Goal: Information Seeking & Learning: Compare options

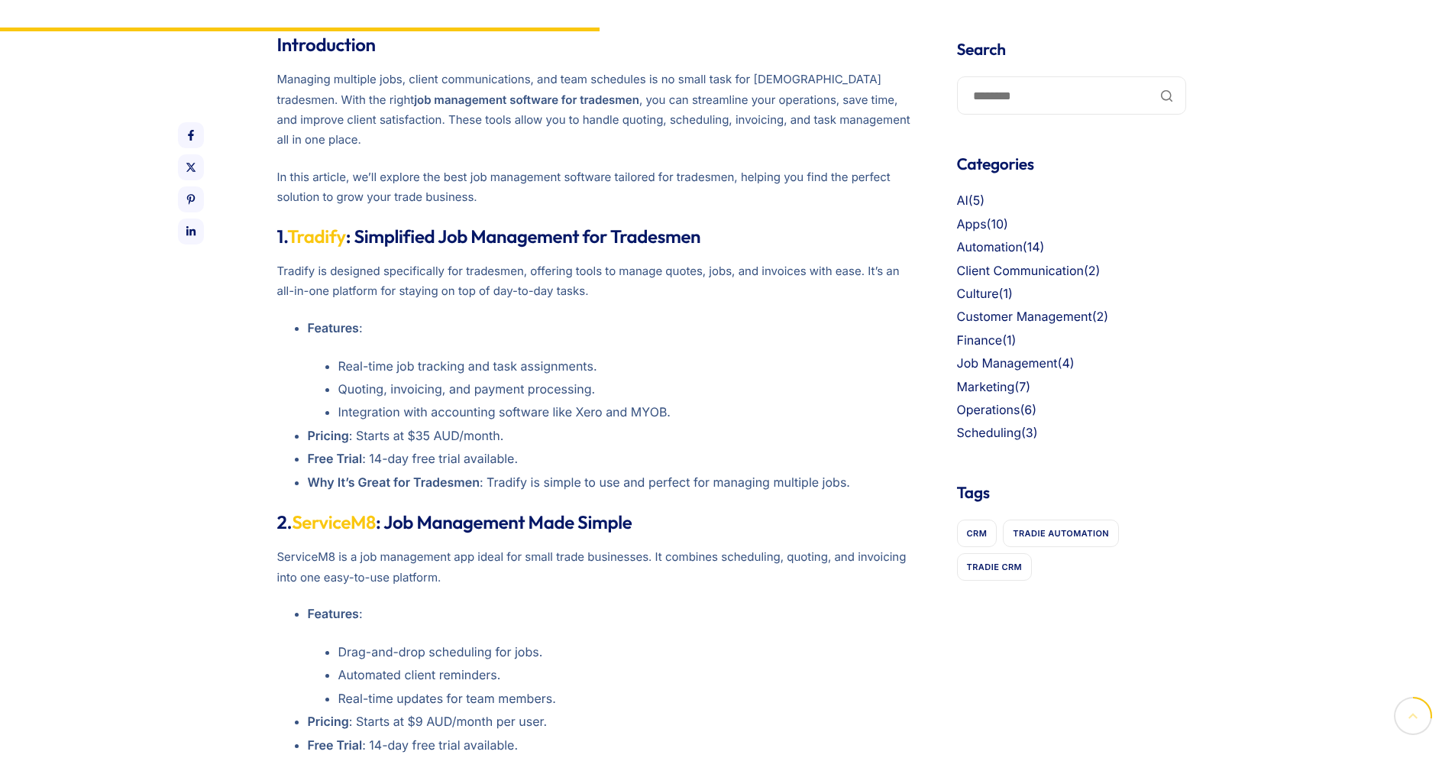
scroll to position [908, 0]
click at [425, 425] on p "Pricing : Starts at $35 AUD/month." at bounding box center [609, 435] width 603 height 20
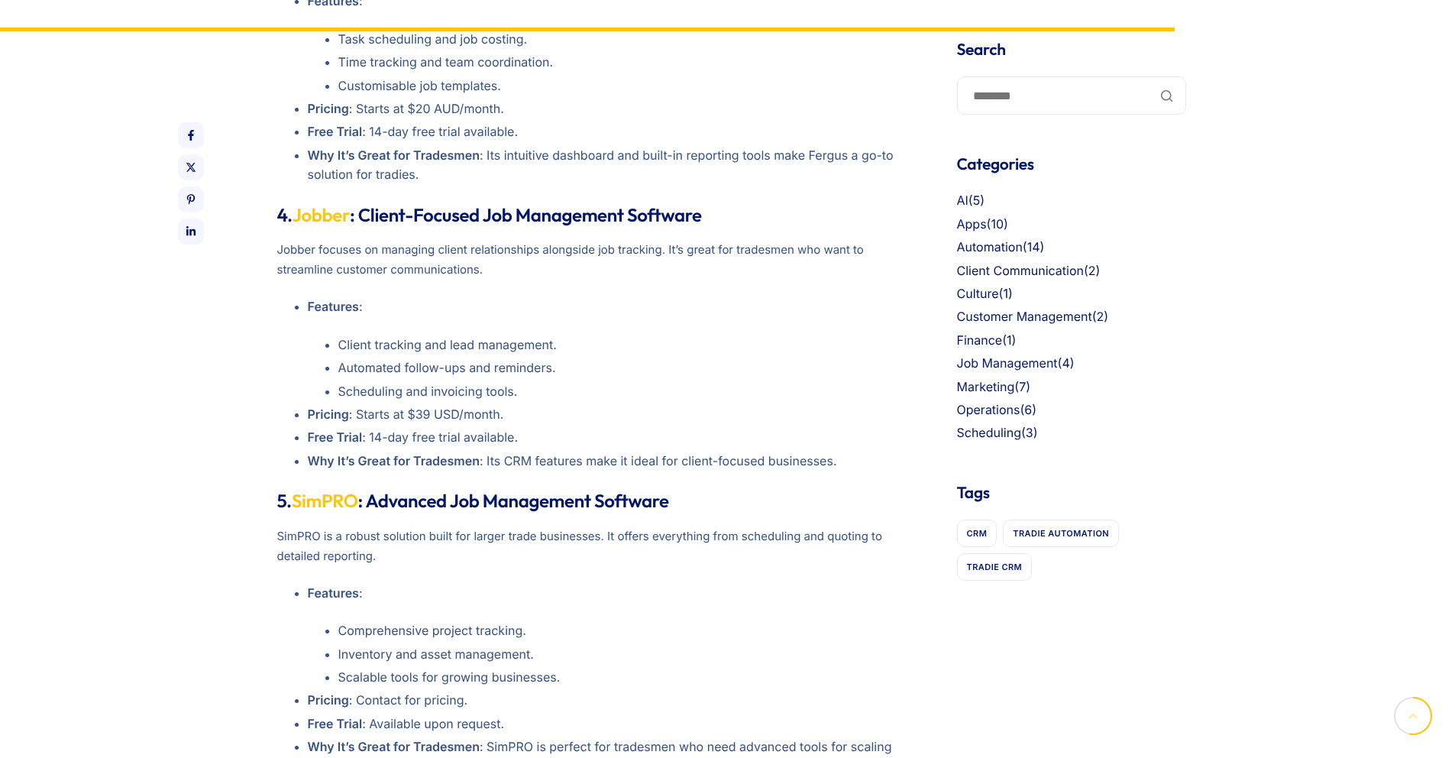
scroll to position [1863, 0]
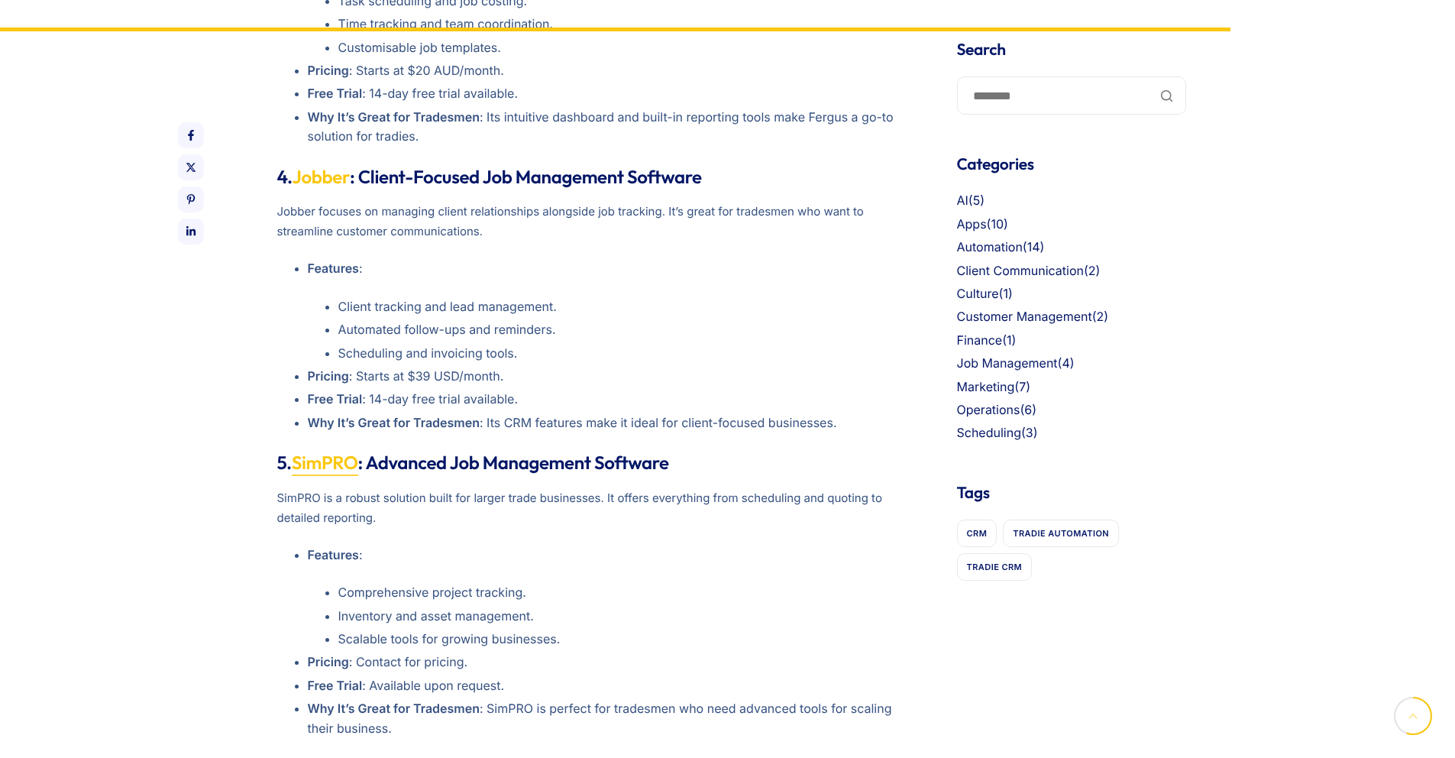
click at [324, 451] on link "SimPRO" at bounding box center [325, 462] width 66 height 23
click at [347, 451] on link "SimPRO" at bounding box center [325, 462] width 66 height 23
click at [436, 451] on strong "5. SimPRO : Advanced Job Management Software" at bounding box center [473, 462] width 392 height 23
click at [385, 700] on strong "Why It’s Great for Tradesmen" at bounding box center [394, 707] width 172 height 15
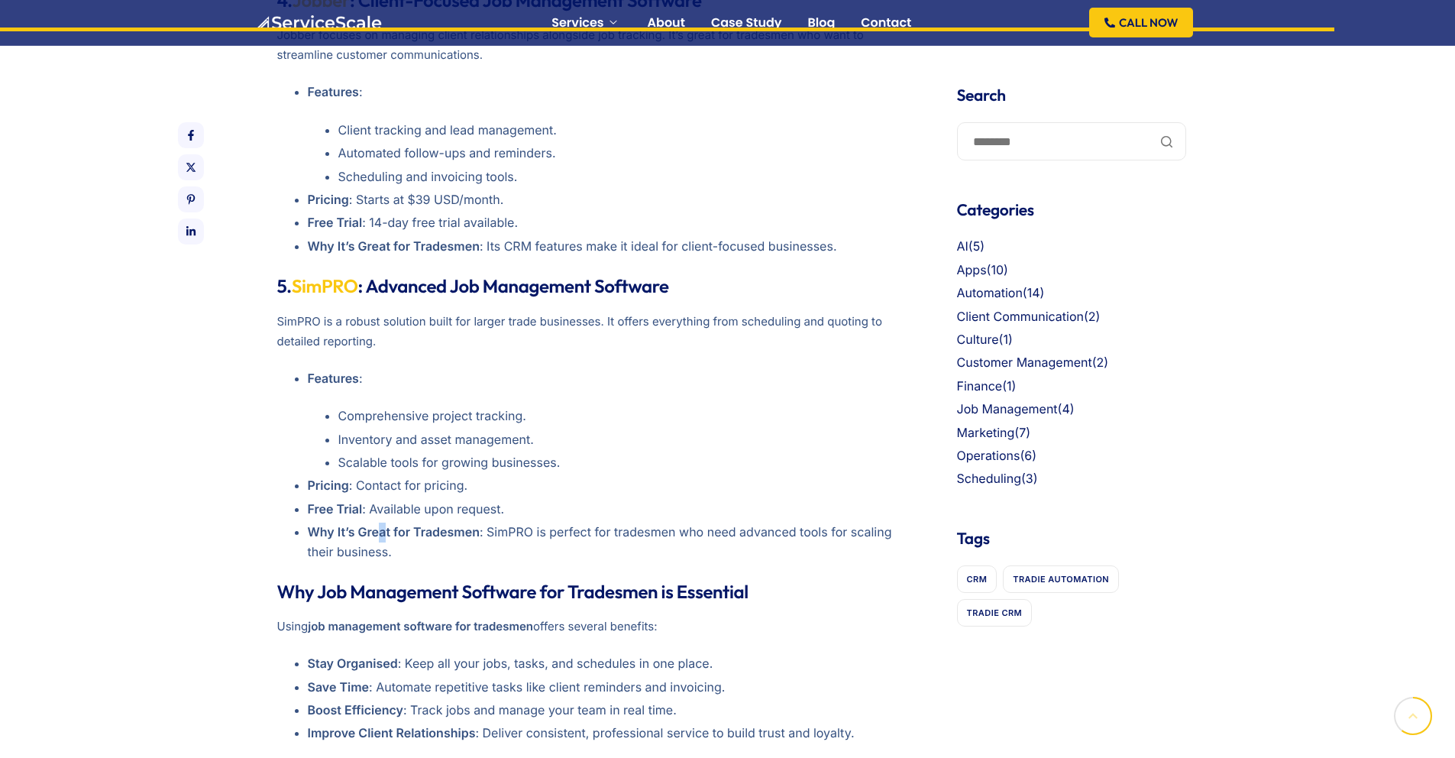
scroll to position [2020, 0]
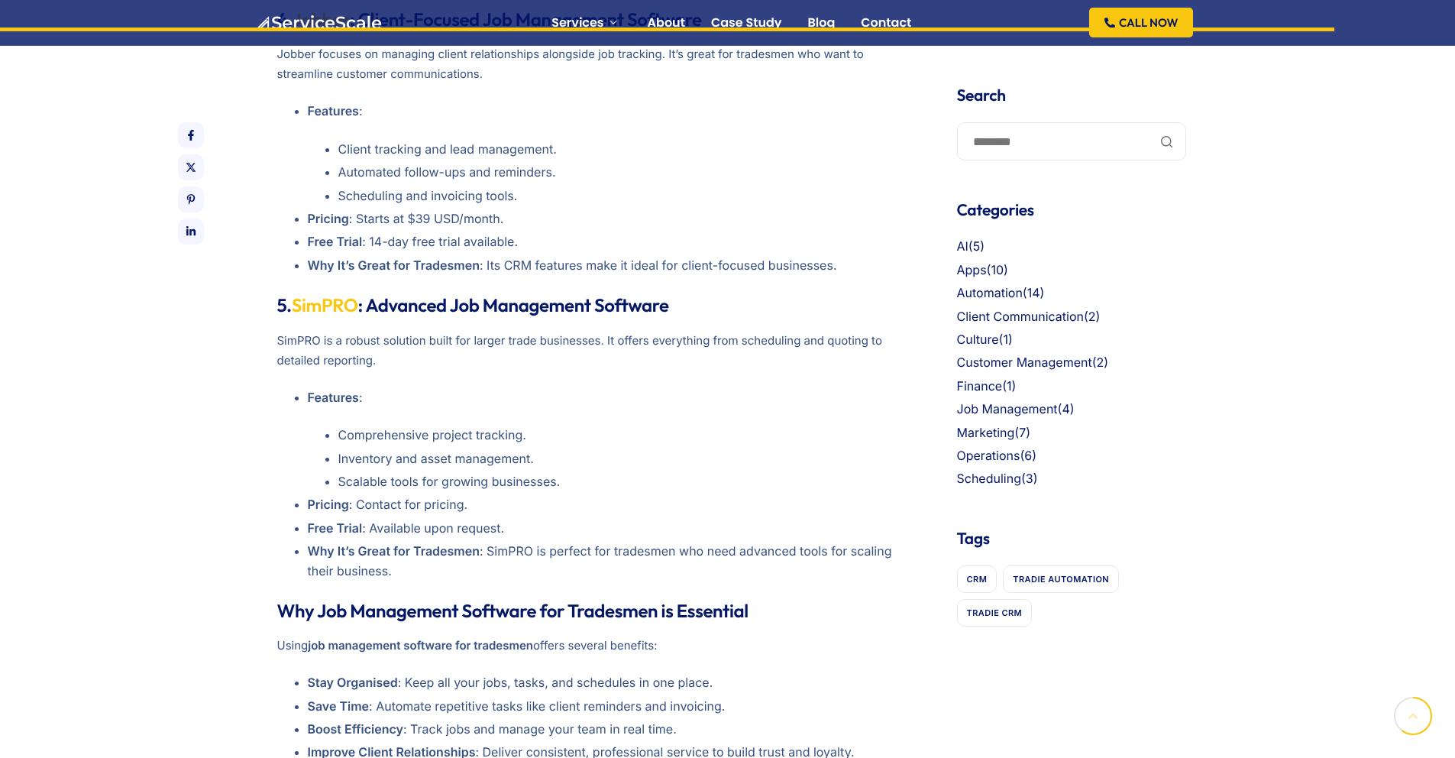
click at [328, 541] on p "Why It’s Great for Tradesmen : SimPRO is perfect for tradesmen who need advance…" at bounding box center [609, 560] width 603 height 39
click at [312, 294] on link "SimPRO" at bounding box center [325, 305] width 66 height 23
click at [291, 294] on strong "5. SimPRO : Advanced Job Management Software" at bounding box center [473, 305] width 392 height 23
drag, startPoint x: 291, startPoint y: 170, endPoint x: 370, endPoint y: 180, distance: 79.3
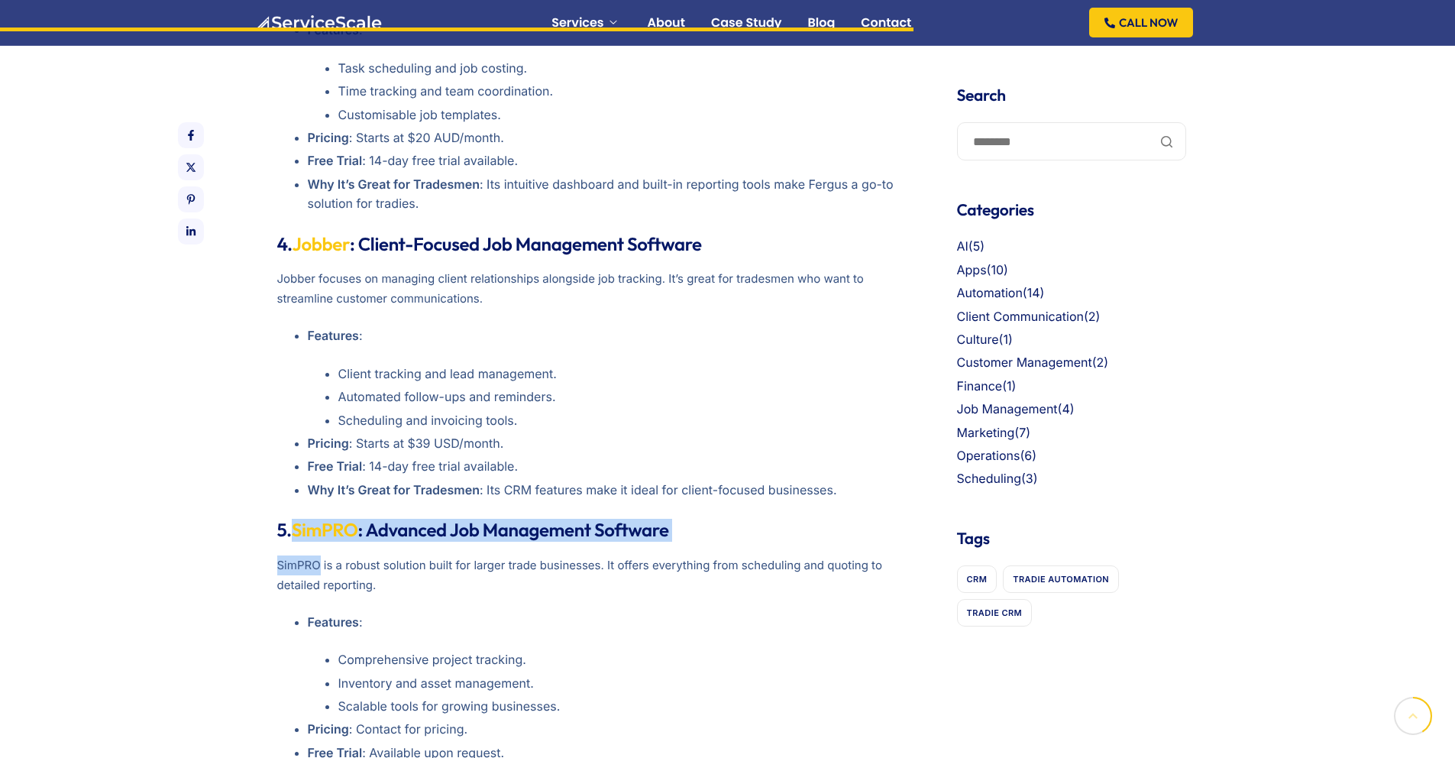
scroll to position [1274, 0]
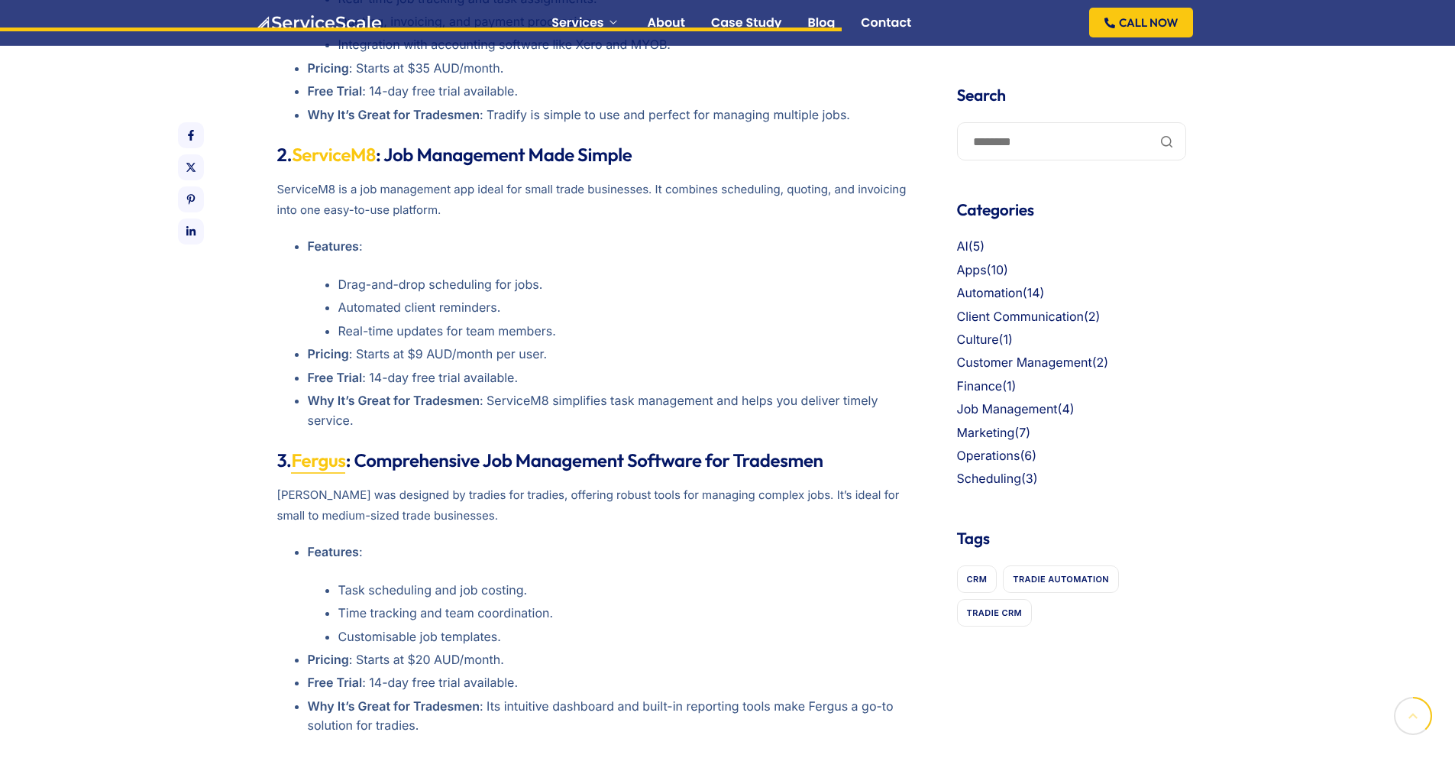
click at [321, 449] on link "Fergus" at bounding box center [318, 460] width 54 height 23
click at [343, 755] on link "Jobber" at bounding box center [320, 766] width 57 height 23
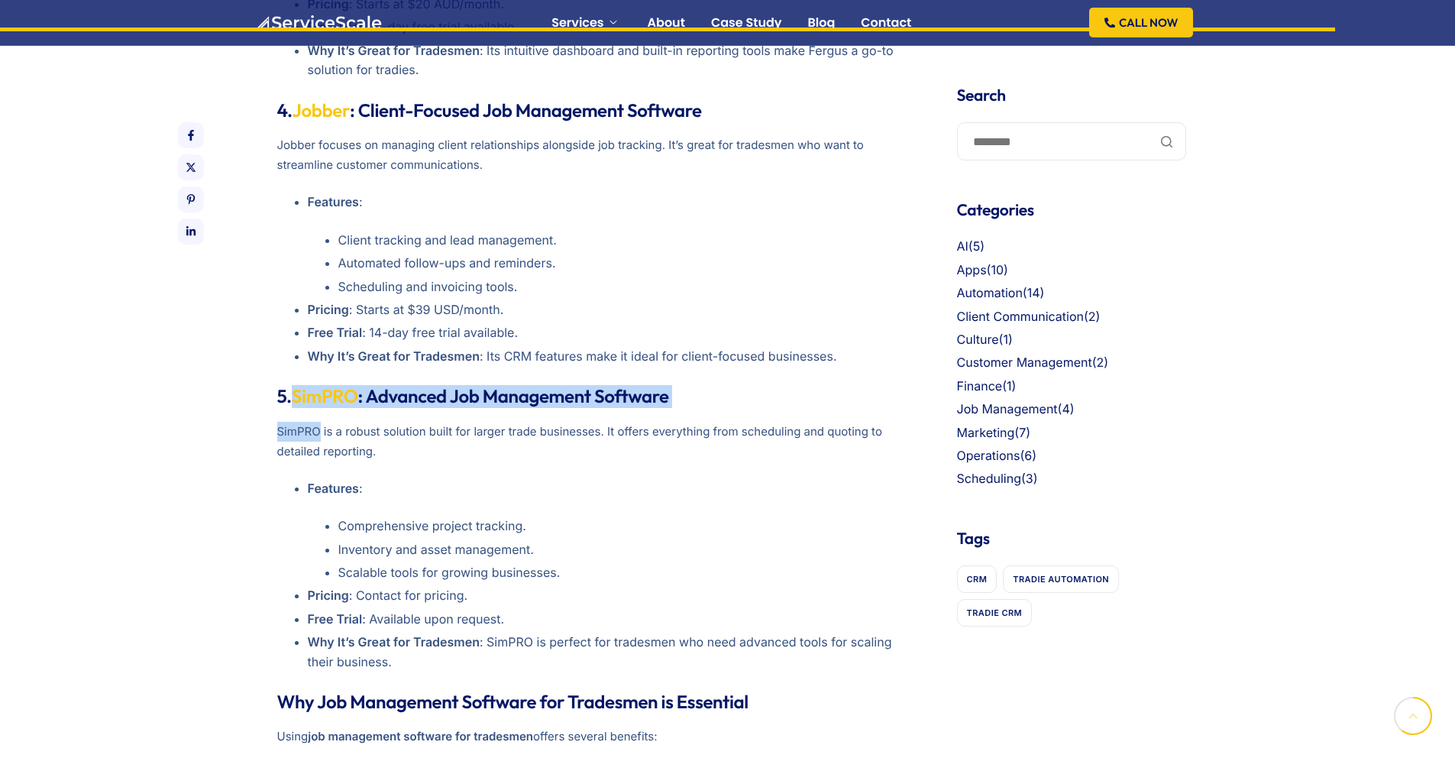
scroll to position [1889, 0]
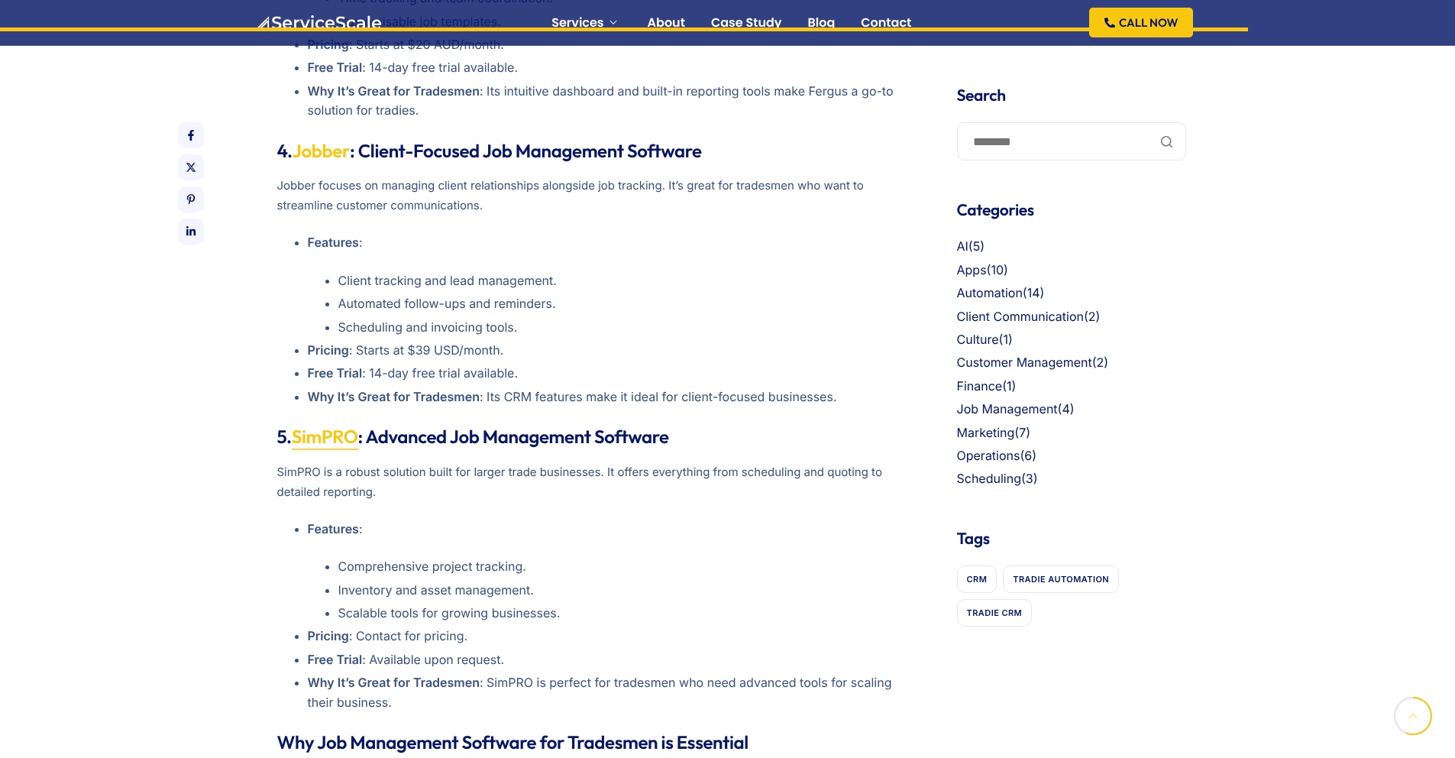
click at [344, 425] on link "SimPRO" at bounding box center [325, 436] width 66 height 23
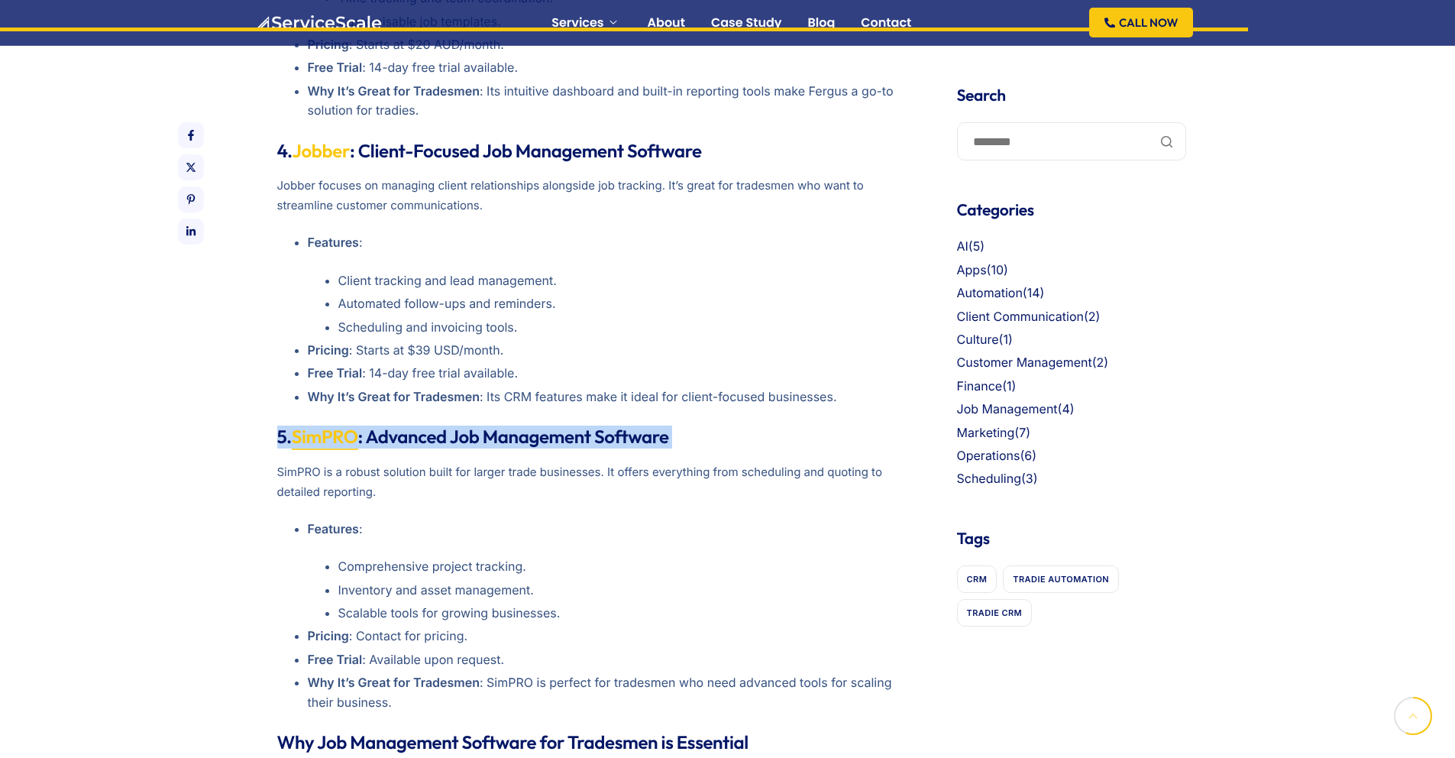
click at [344, 425] on link "SimPRO" at bounding box center [325, 436] width 66 height 23
click at [324, 377] on div "Introduction Managing multiple jobs, client communications, and team schedules …" at bounding box center [594, 126] width 634 height 2150
click at [312, 462] on p "SimPRO is a robust solution built for larger trade businesses. It offers everyt…" at bounding box center [594, 482] width 634 height 40
click at [323, 425] on link "SimPRO" at bounding box center [325, 436] width 66 height 23
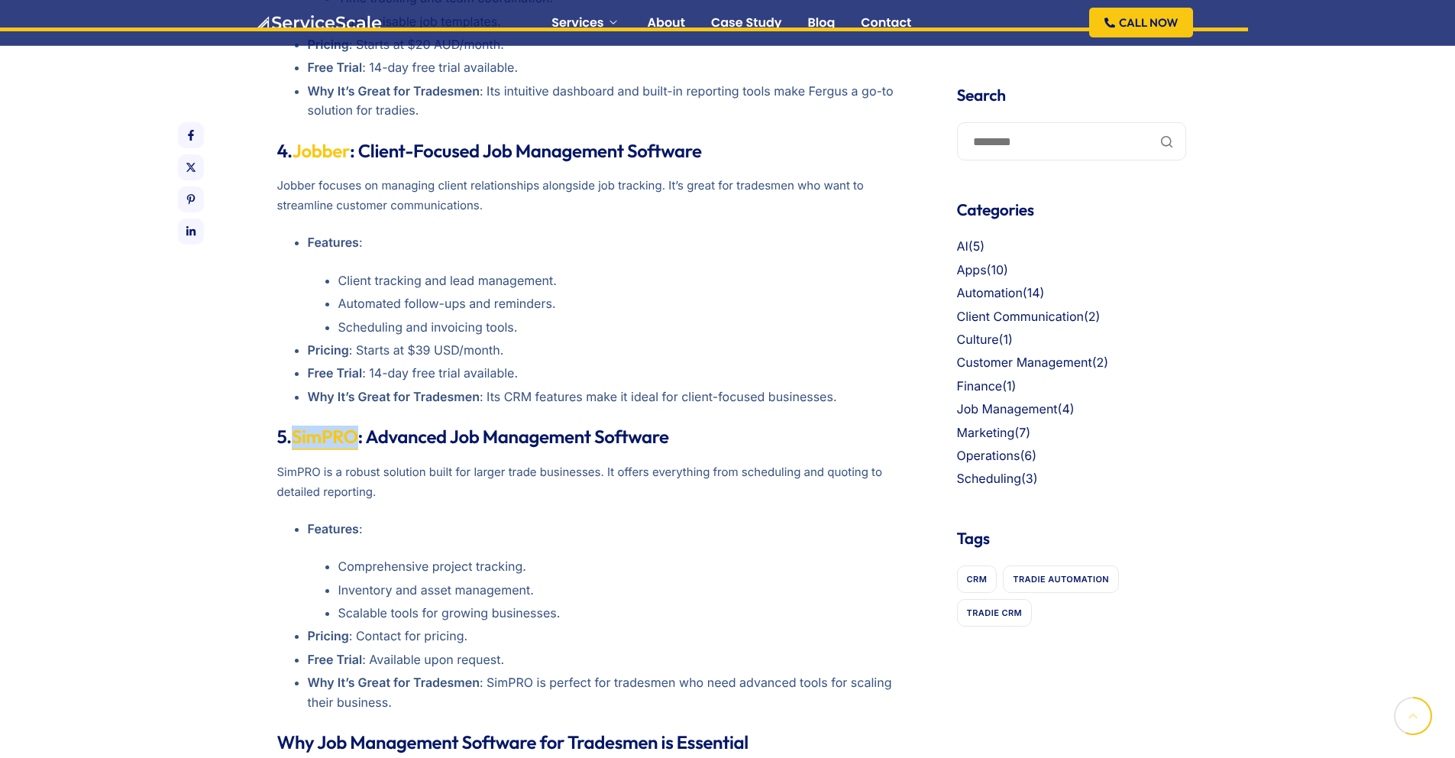
click at [323, 425] on link "SimPRO" at bounding box center [325, 436] width 66 height 23
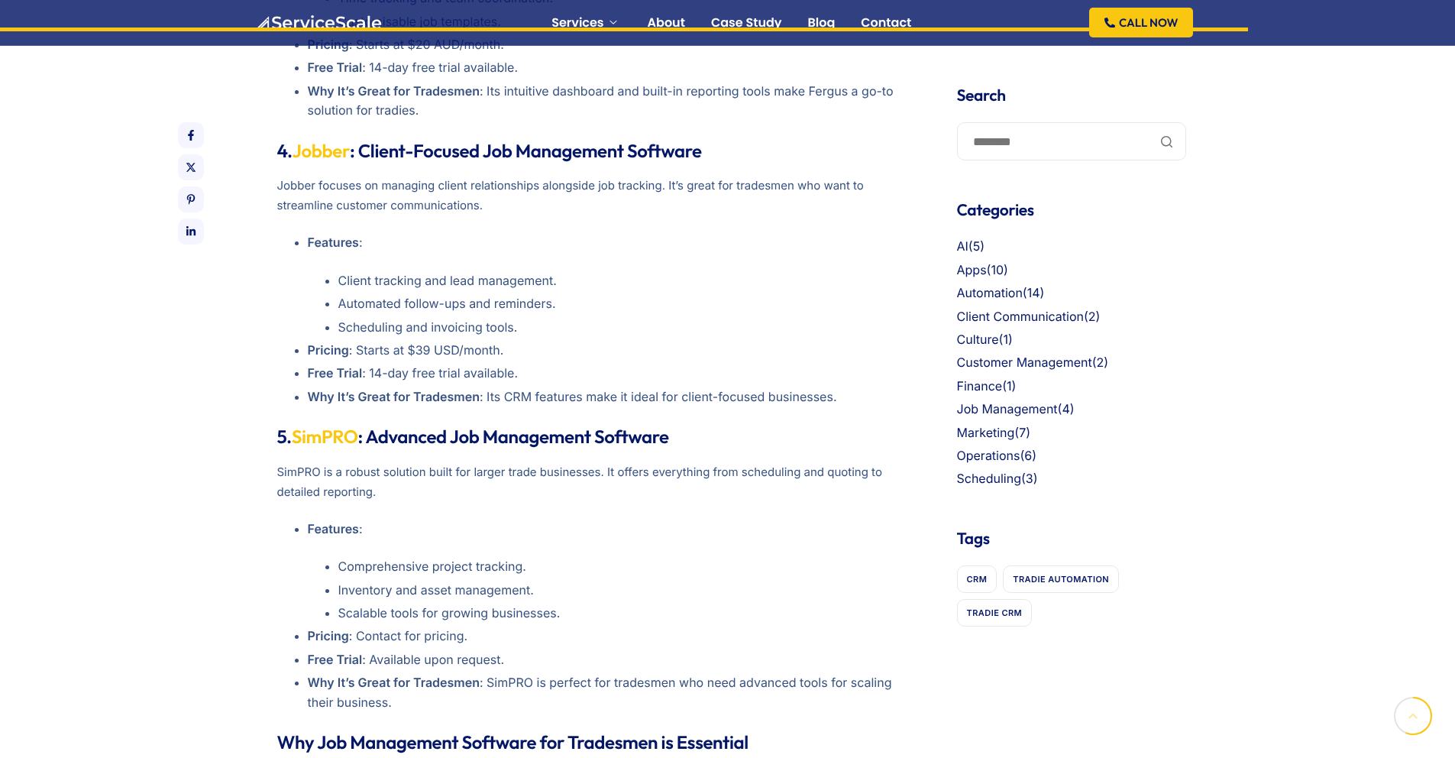
click at [485, 534] on ul "Features : Comprehensive project tracking. Inventory and asset management. Scal…" at bounding box center [594, 615] width 634 height 193
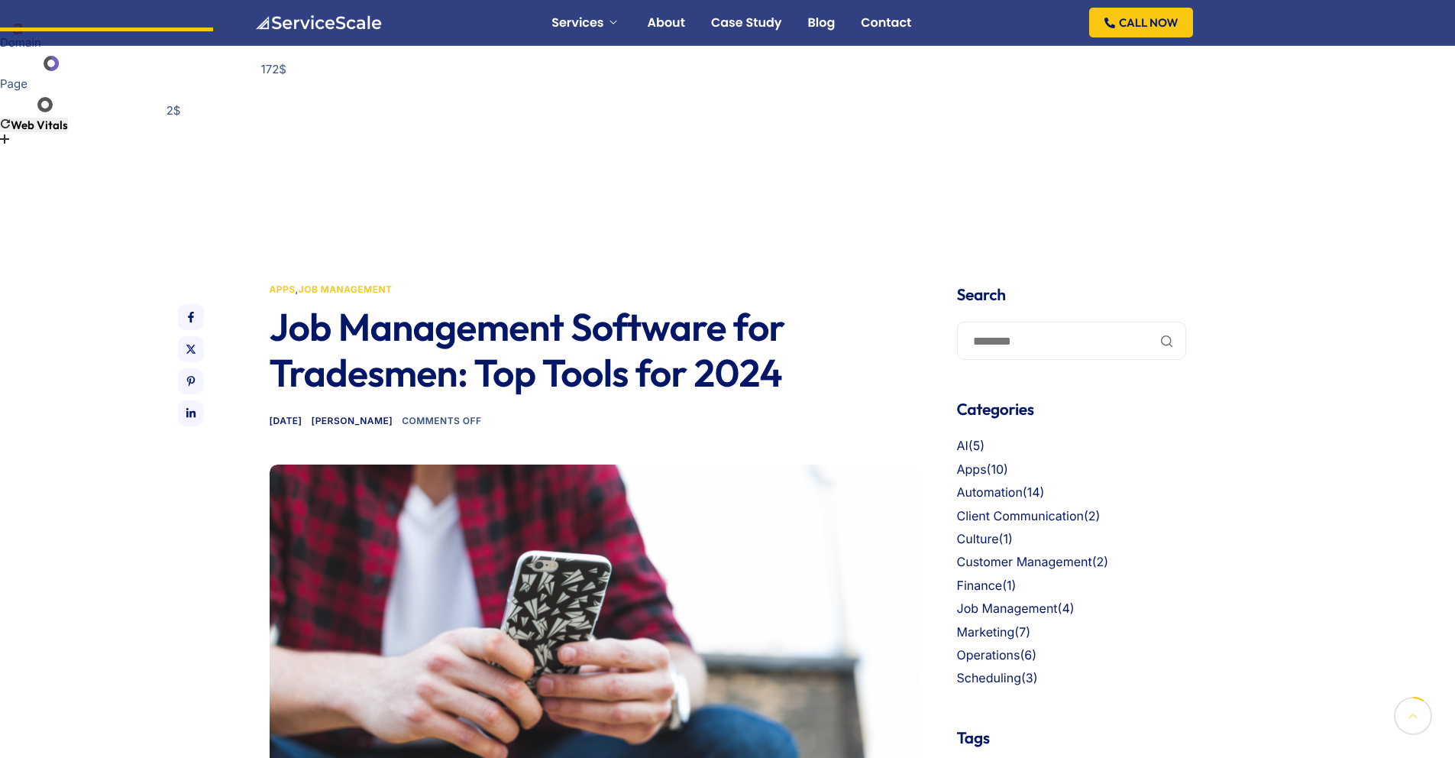
scroll to position [0, 0]
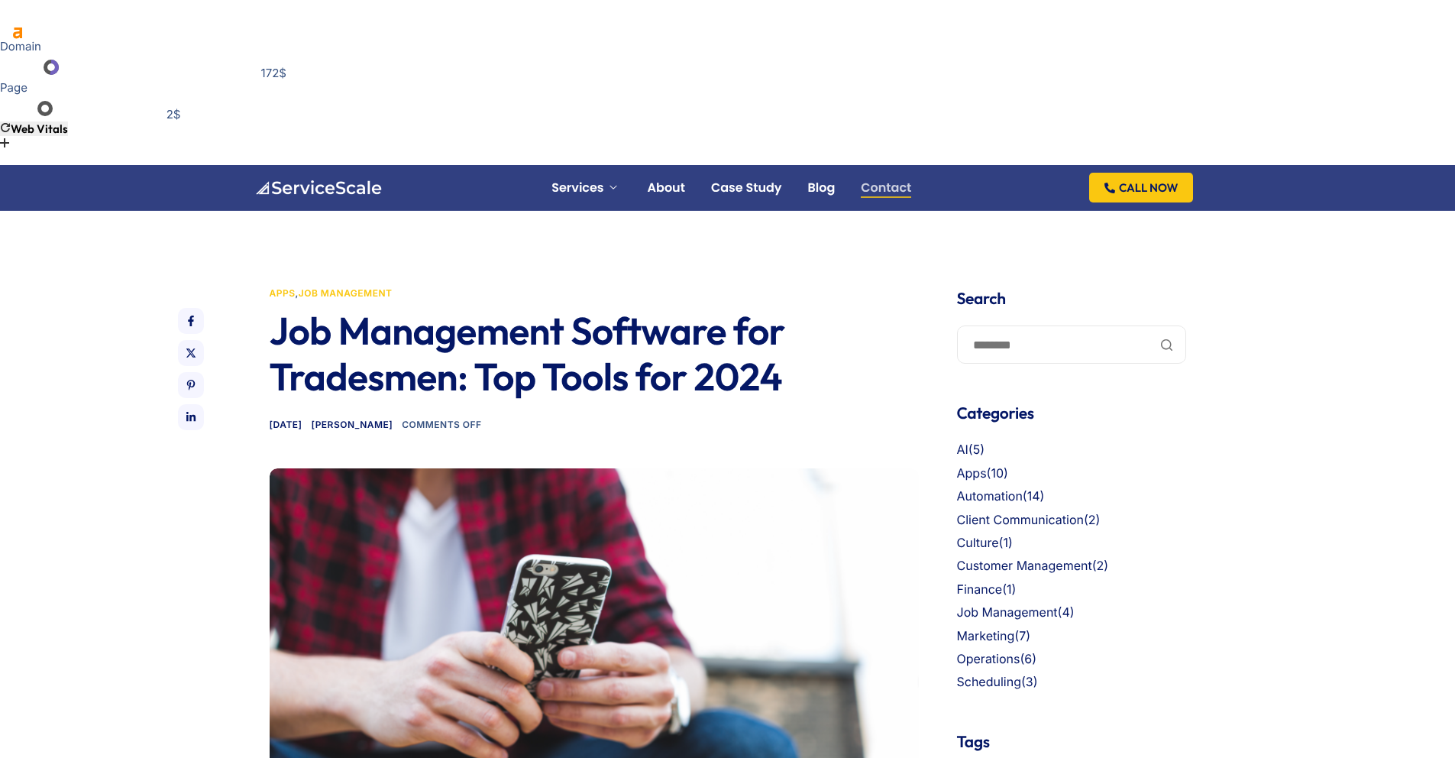
click at [884, 182] on link "Contact" at bounding box center [886, 188] width 50 height 12
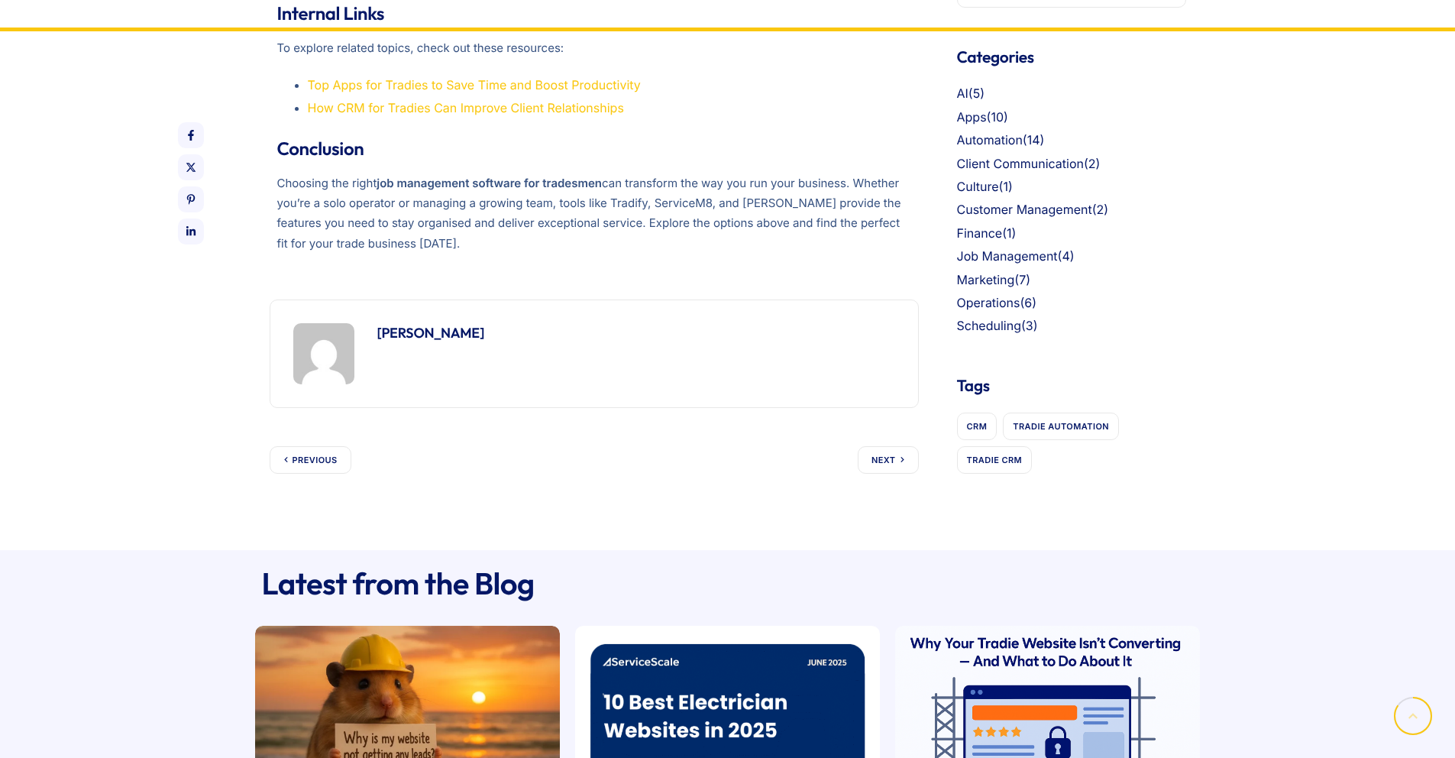
scroll to position [1834, 0]
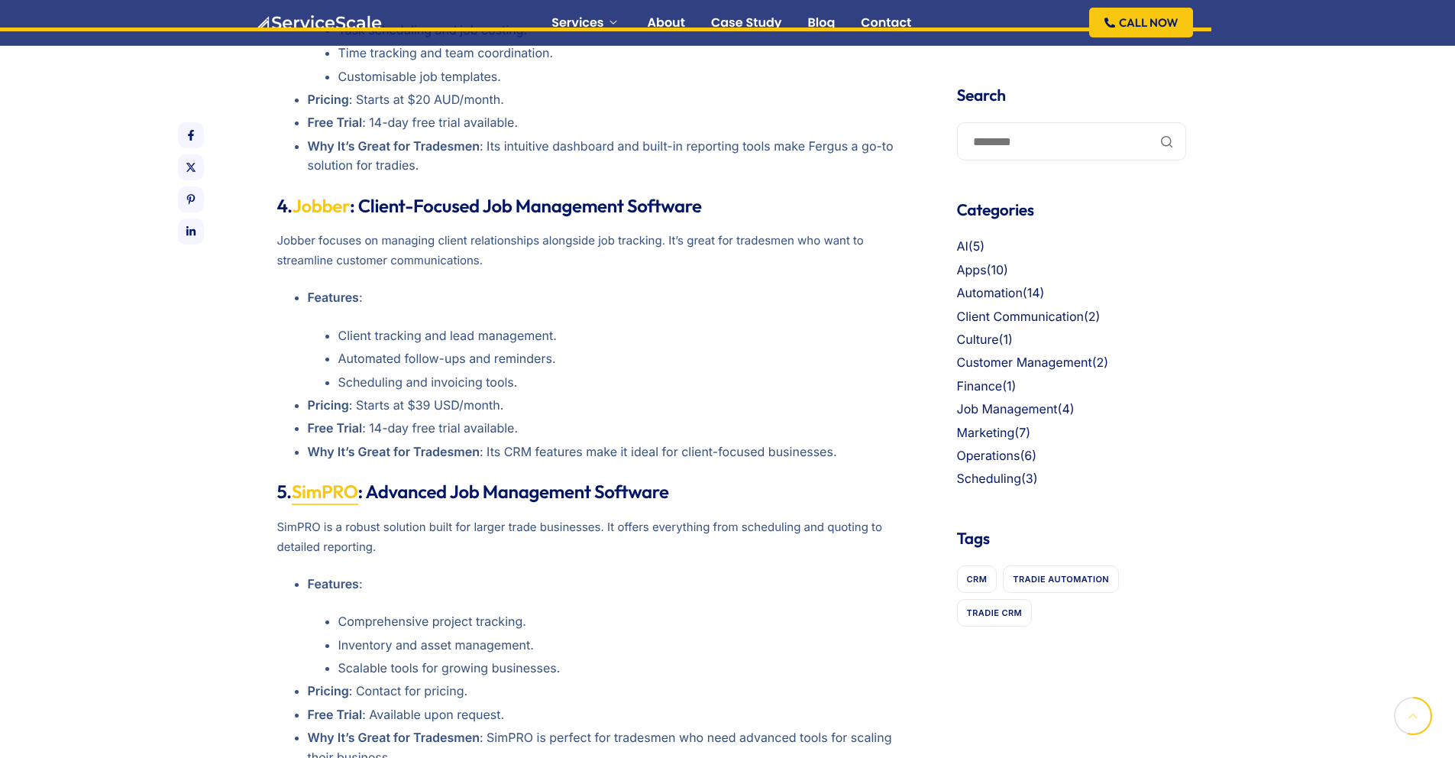
click at [347, 480] on link "SimPRO" at bounding box center [325, 491] width 66 height 23
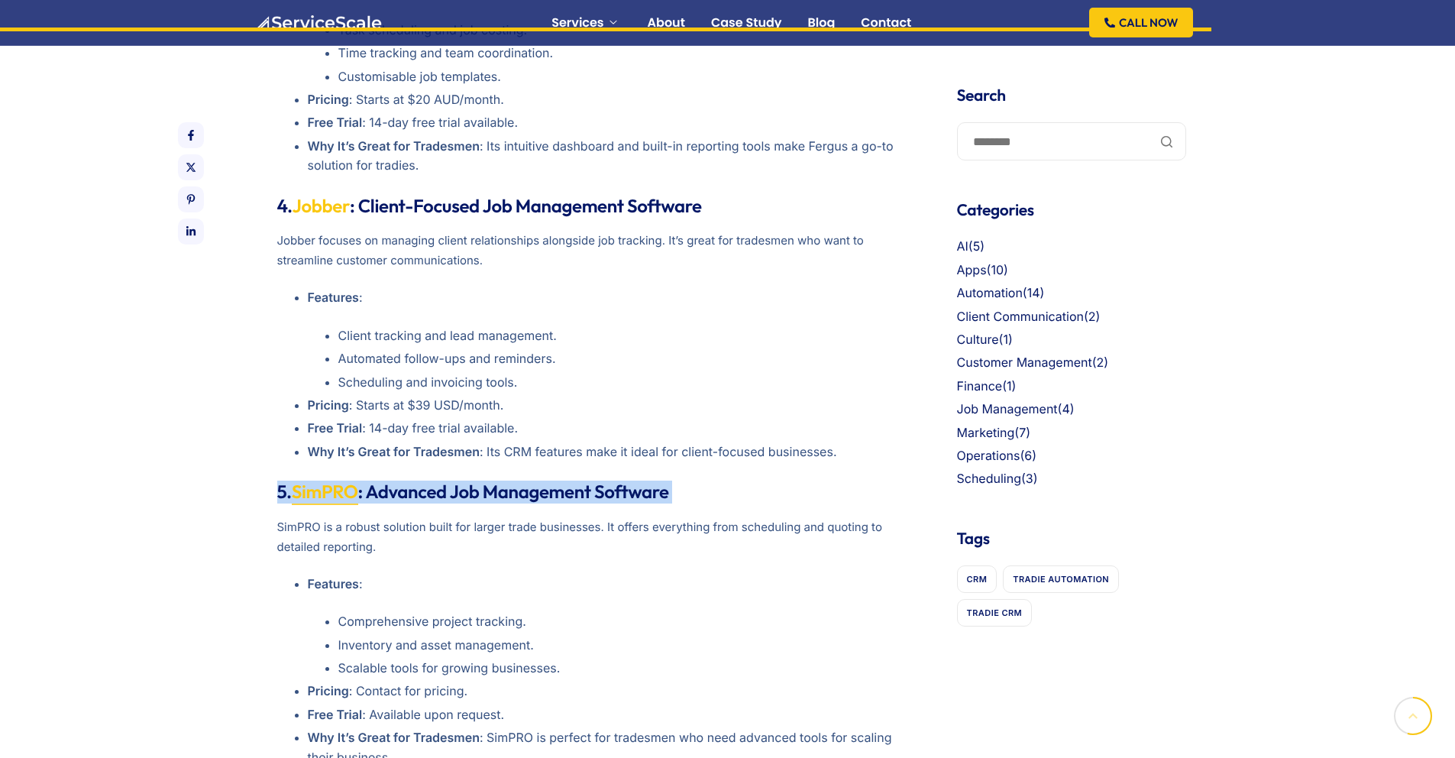
click at [347, 480] on link "SimPRO" at bounding box center [325, 491] width 66 height 23
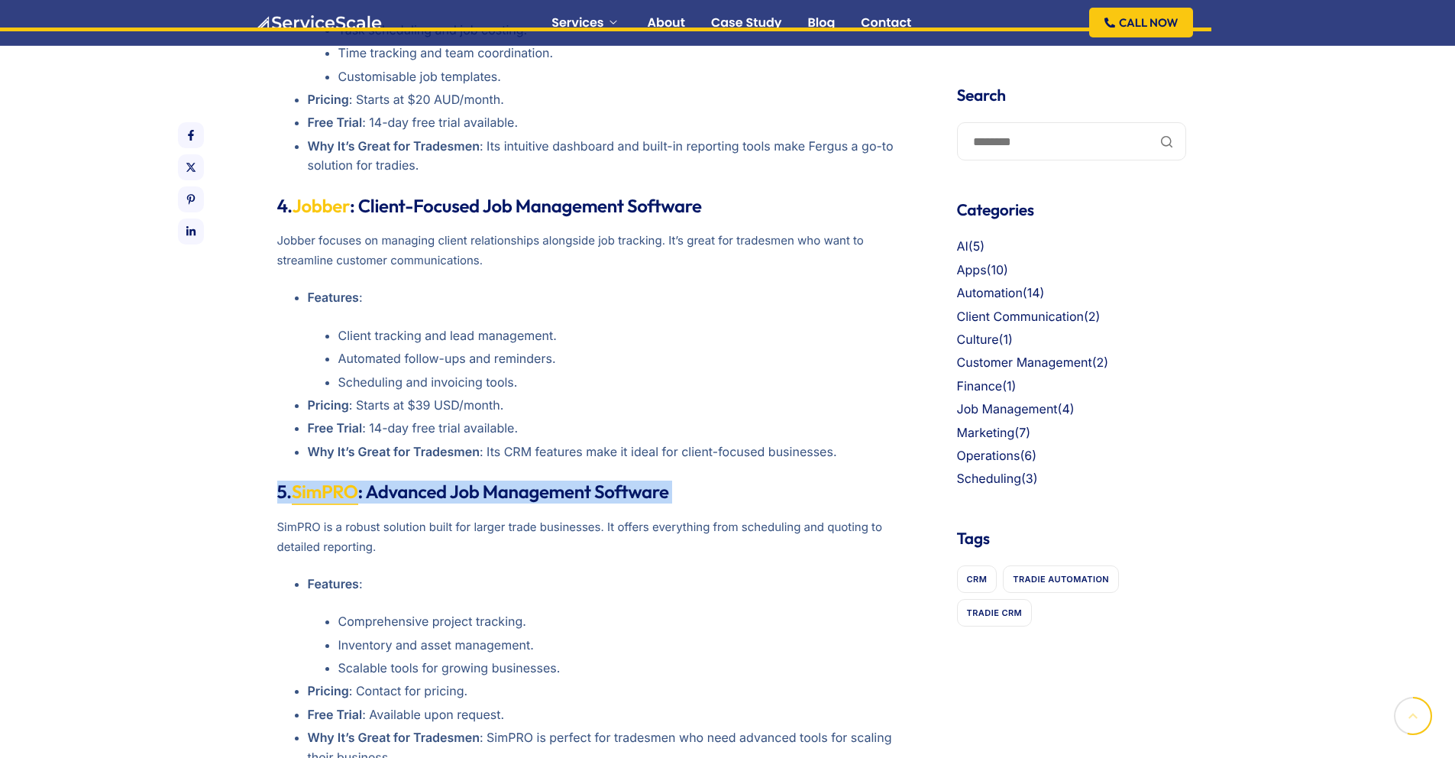
click at [347, 480] on link "SimPRO" at bounding box center [325, 491] width 66 height 23
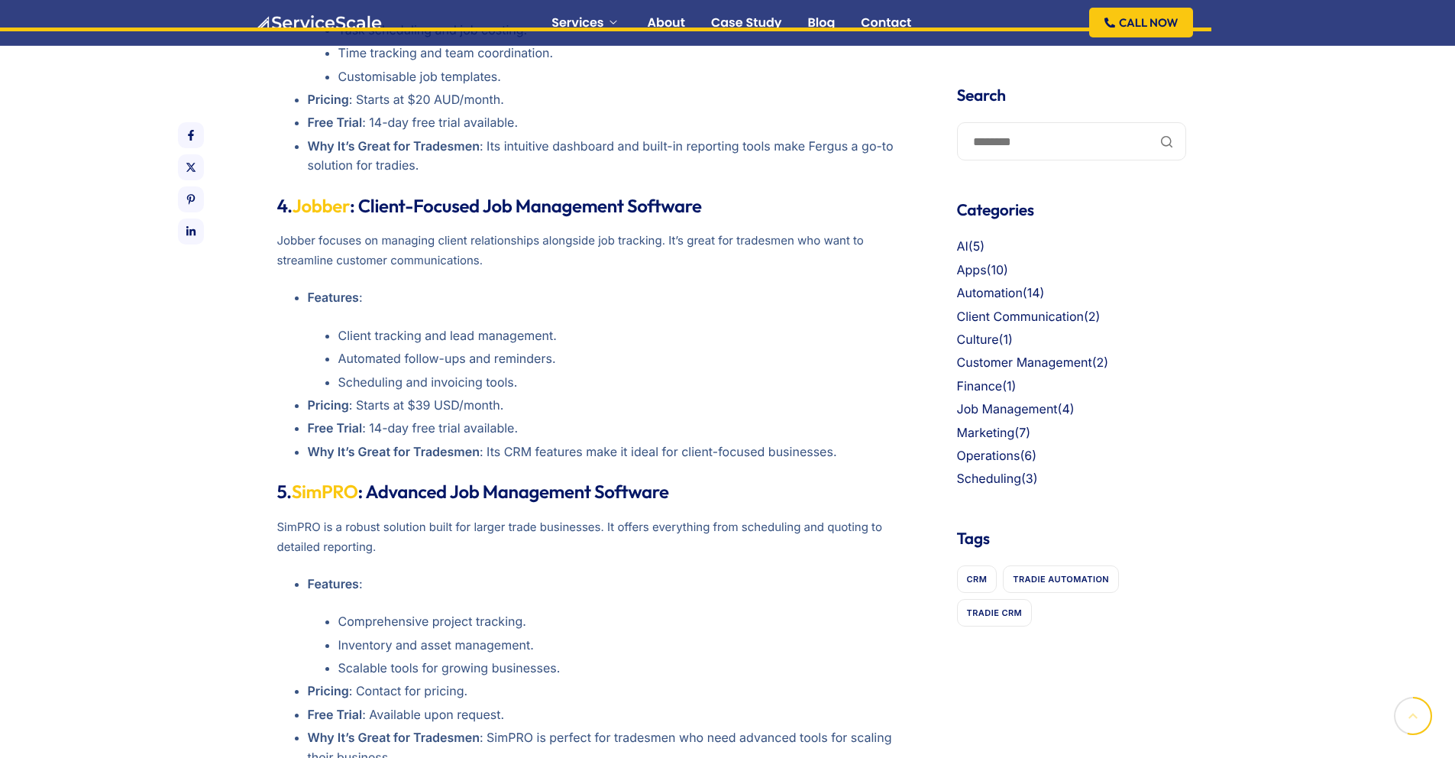
drag, startPoint x: 541, startPoint y: 353, endPoint x: 553, endPoint y: 353, distance: 11.5
click at [551, 480] on strong "5. SimPRO : Advanced Job Management Software" at bounding box center [473, 491] width 392 height 23
drag, startPoint x: 596, startPoint y: 361, endPoint x: 561, endPoint y: 366, distance: 35.4
click at [593, 480] on strong "5. SimPRO : Advanced Job Management Software" at bounding box center [473, 491] width 392 height 23
click at [345, 369] on div "Introduction Managing multiple jobs, client communications, and team schedules …" at bounding box center [594, 181] width 634 height 2150
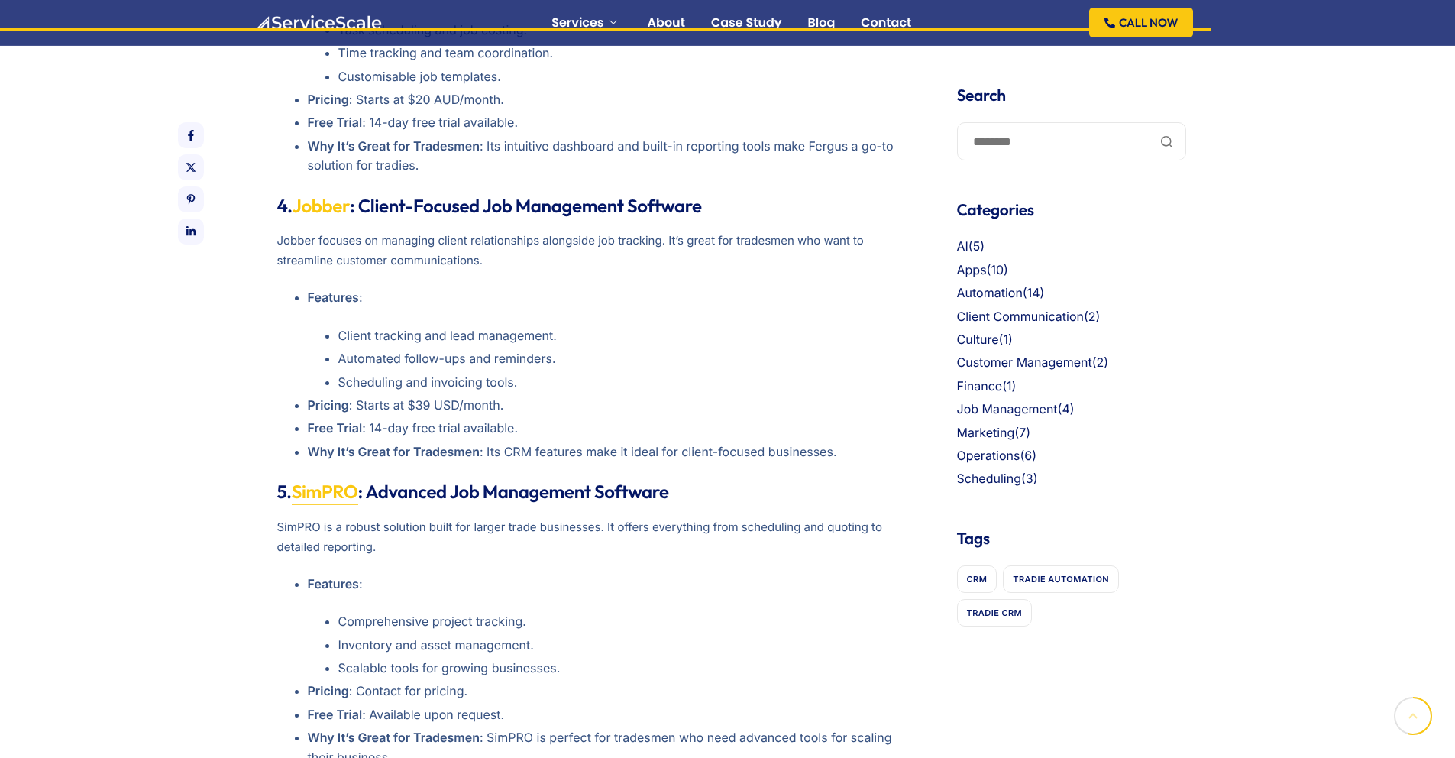
drag, startPoint x: 296, startPoint y: 355, endPoint x: 325, endPoint y: 349, distance: 29.7
click at [301, 480] on link "SimPRO" at bounding box center [325, 491] width 66 height 23
click at [326, 480] on link "SimPRO" at bounding box center [325, 491] width 66 height 23
click at [337, 480] on link "SimPRO" at bounding box center [325, 491] width 66 height 23
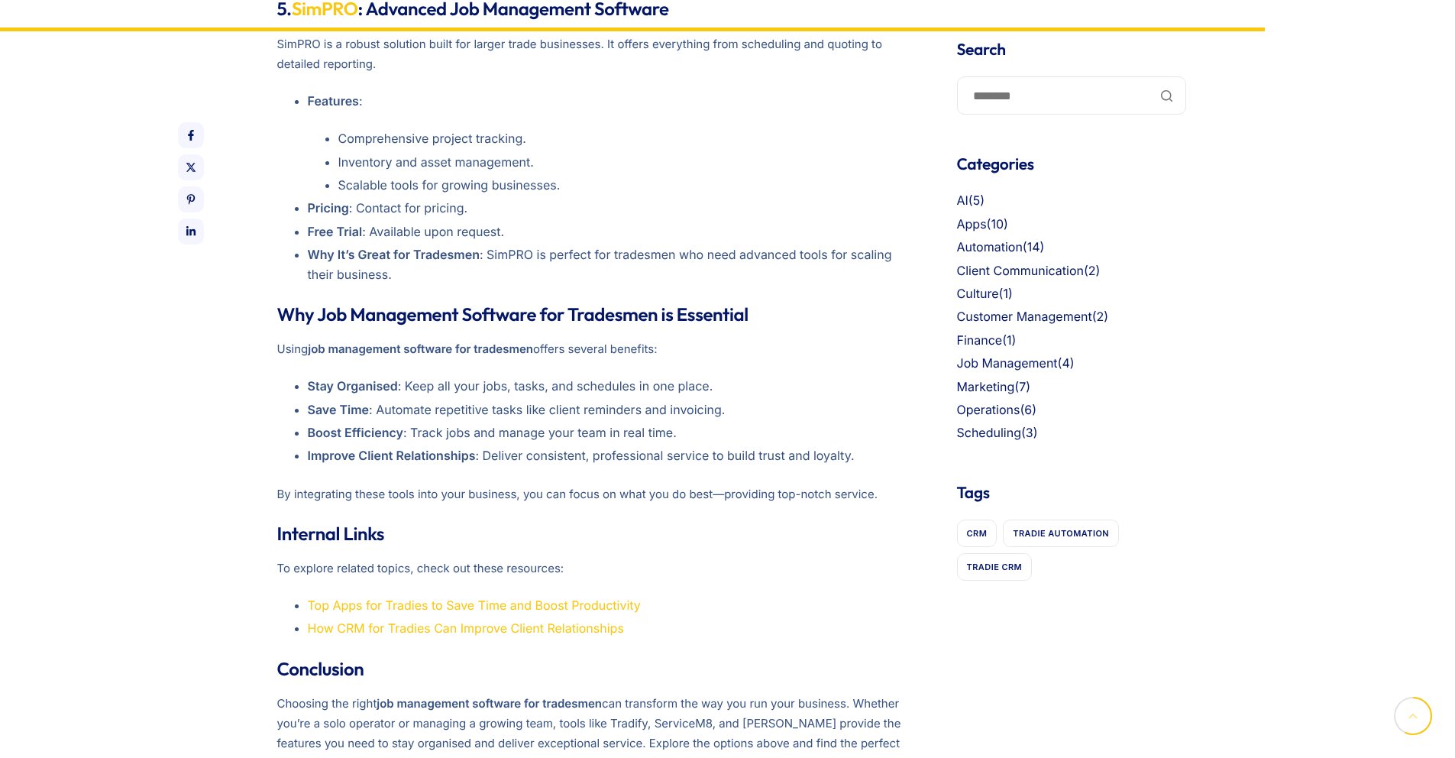
scroll to position [2343, 0]
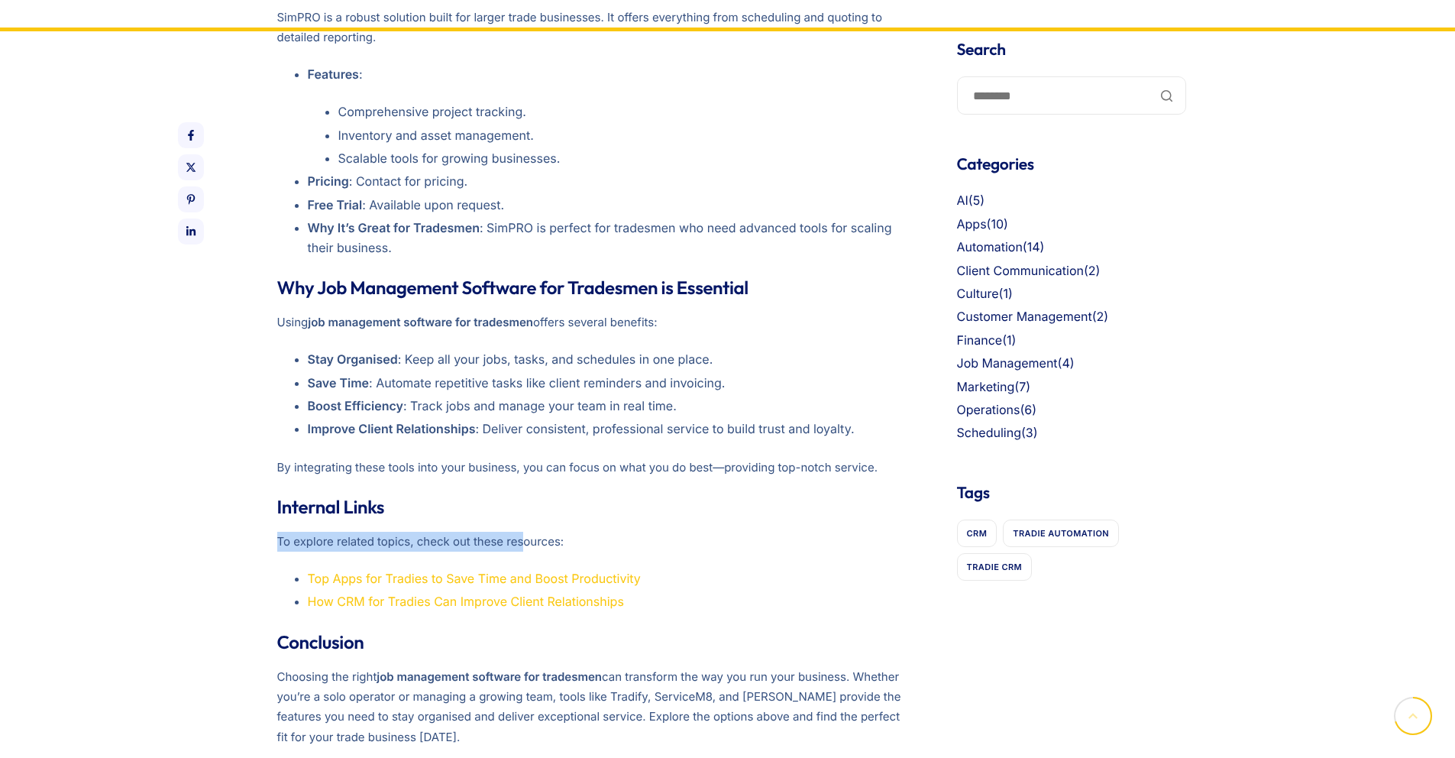
drag, startPoint x: 249, startPoint y: 406, endPoint x: 522, endPoint y: 402, distance: 272.7
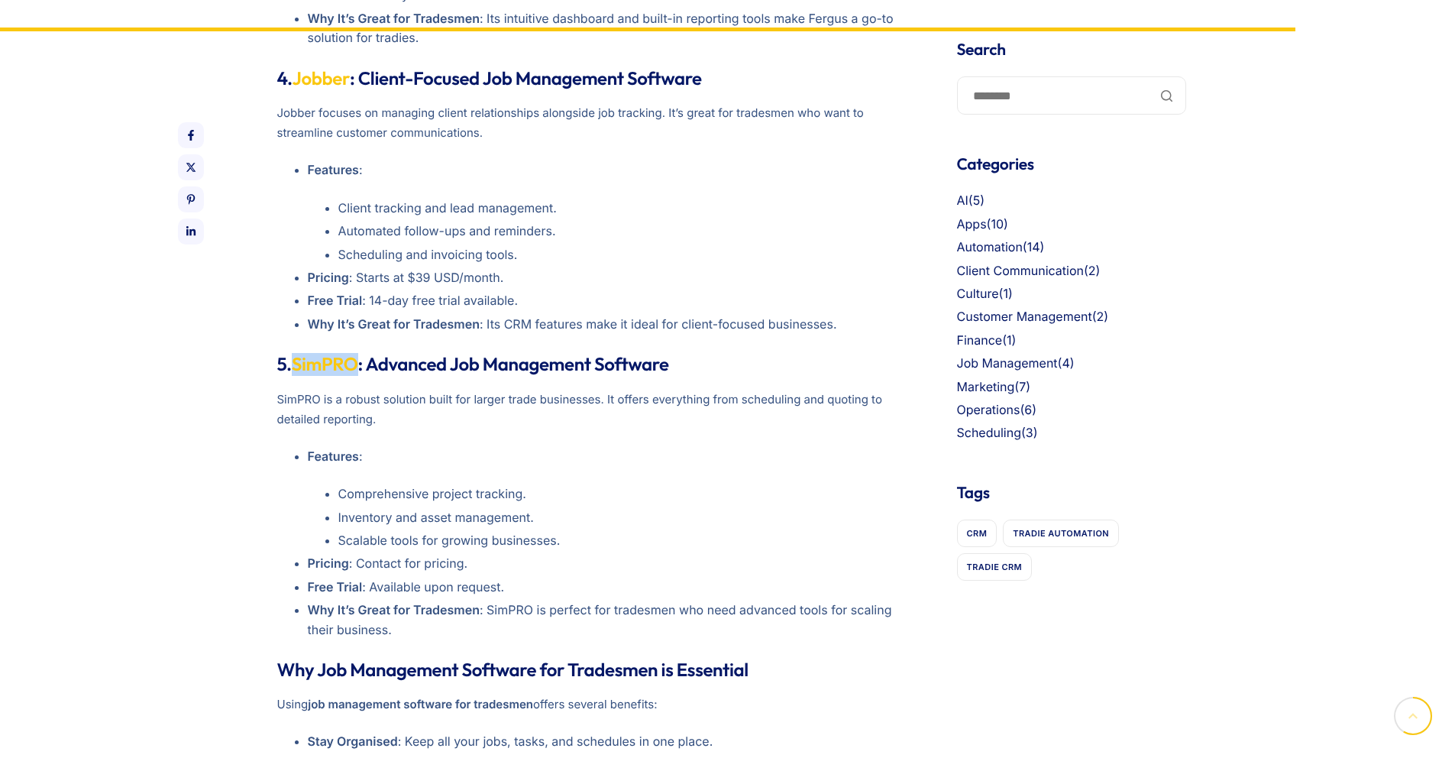
scroll to position [1962, 0]
click at [495, 242] on div "Introduction Managing multiple jobs, client communications, and team schedules …" at bounding box center [594, 53] width 634 height 2150
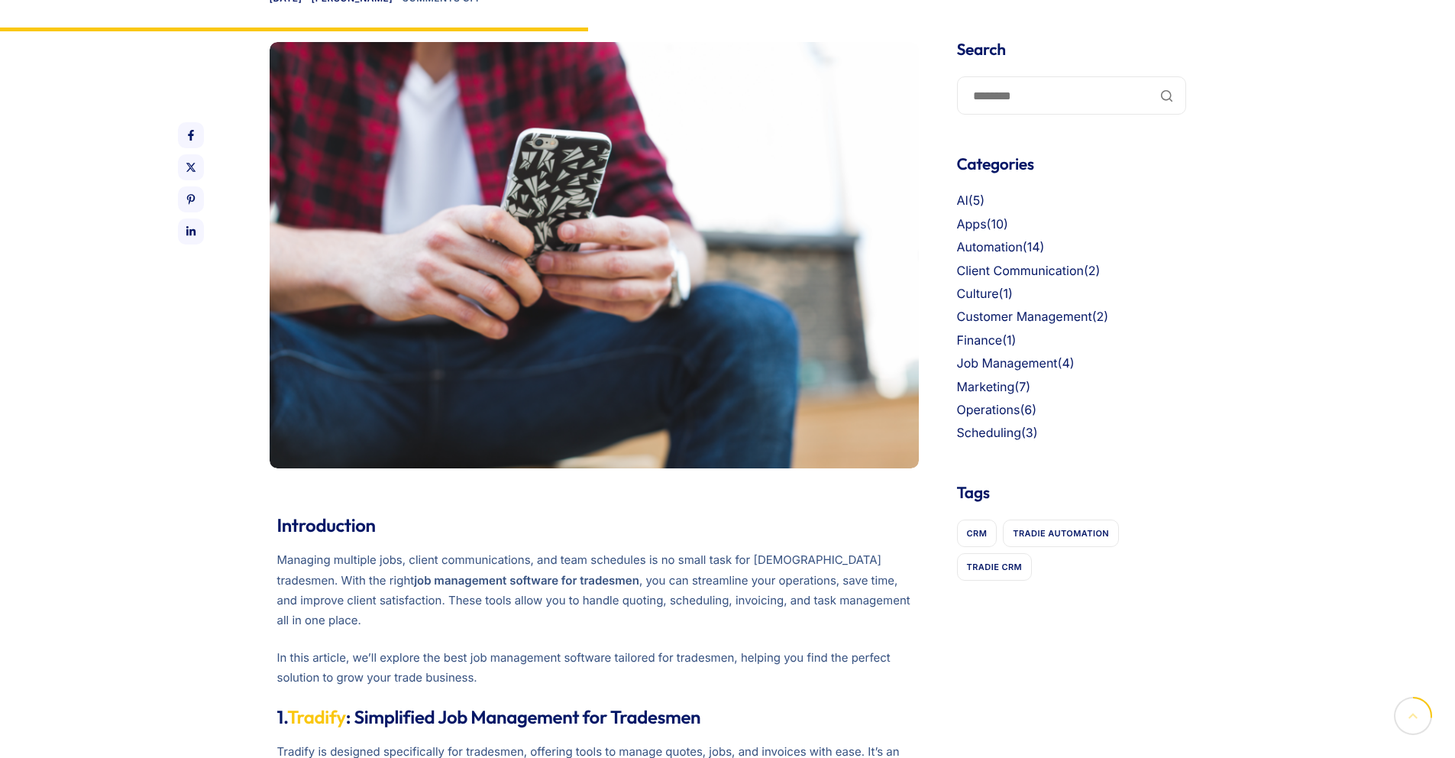
scroll to position [1058, 0]
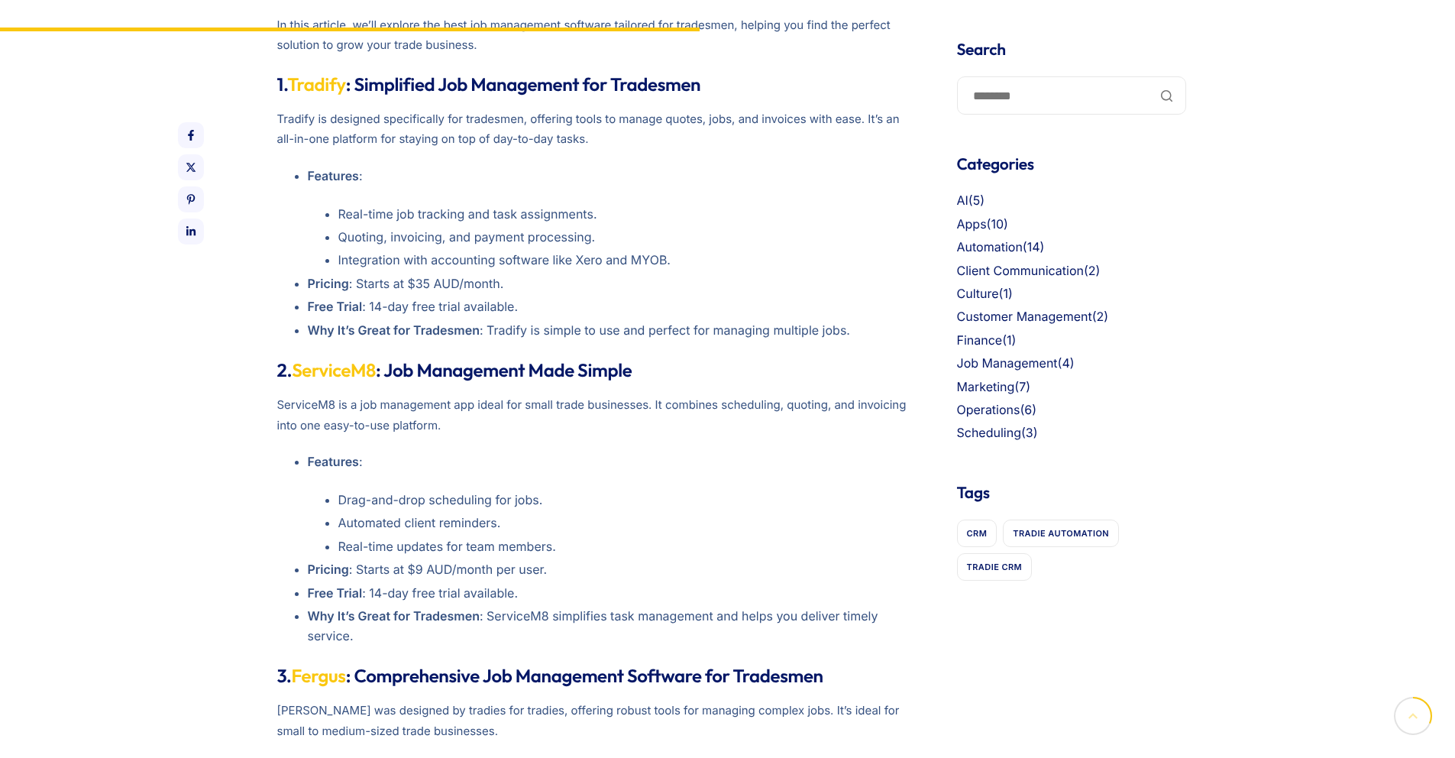
click at [516, 560] on p "Pricing : Starts at $9 AUD/month per user." at bounding box center [609, 570] width 603 height 20
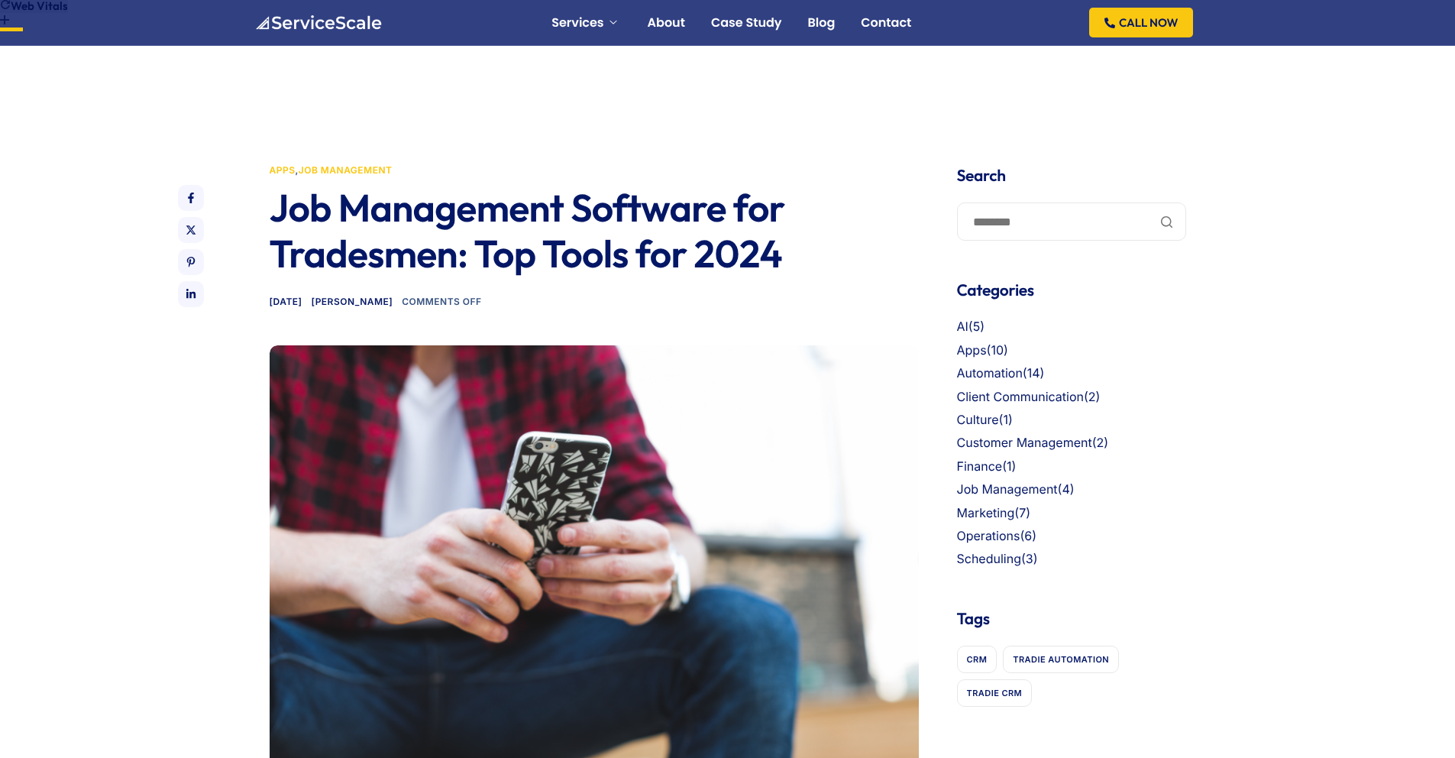
scroll to position [0, 0]
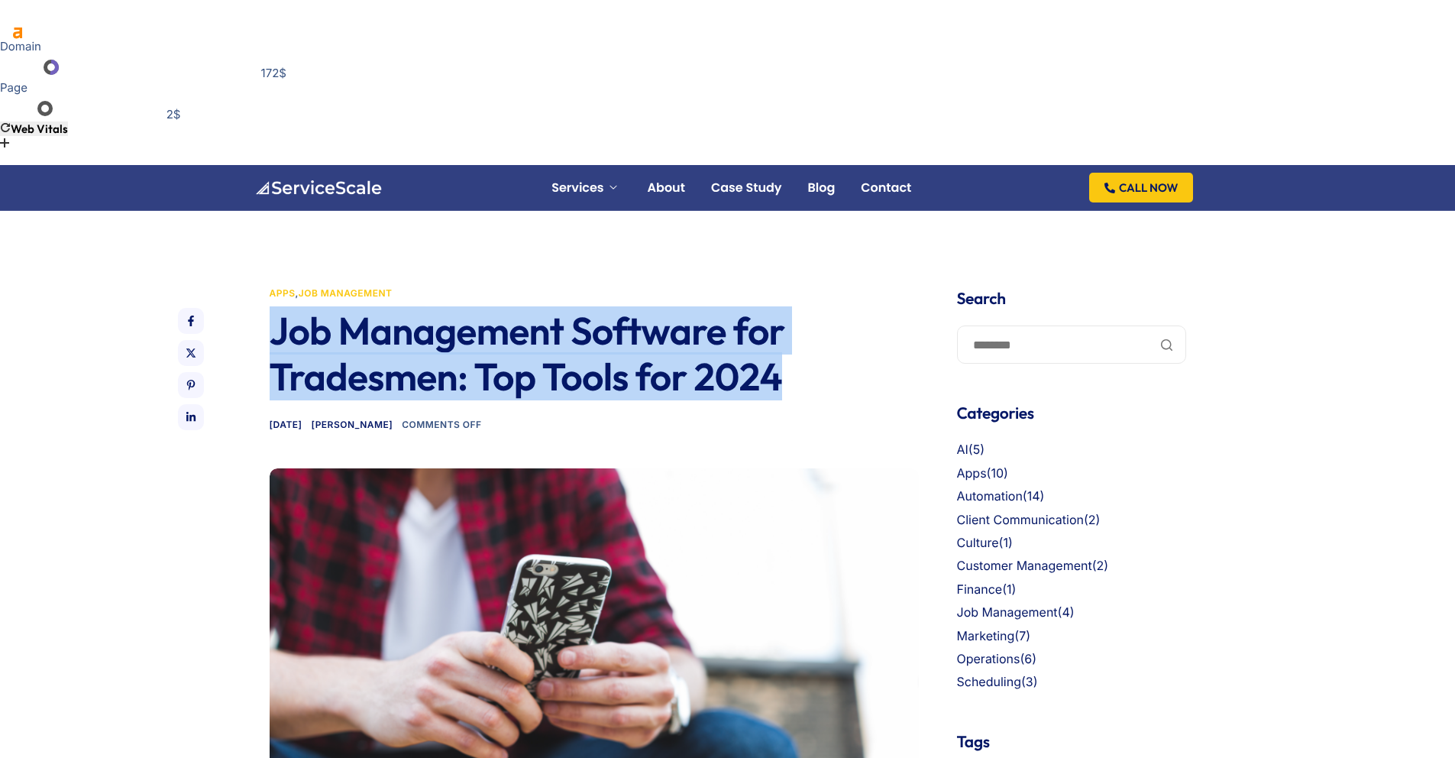
drag, startPoint x: 262, startPoint y: 196, endPoint x: 800, endPoint y: 230, distance: 539.5
copy h1 "Job Management Software for Tradesmen: Top Tools for 2024"
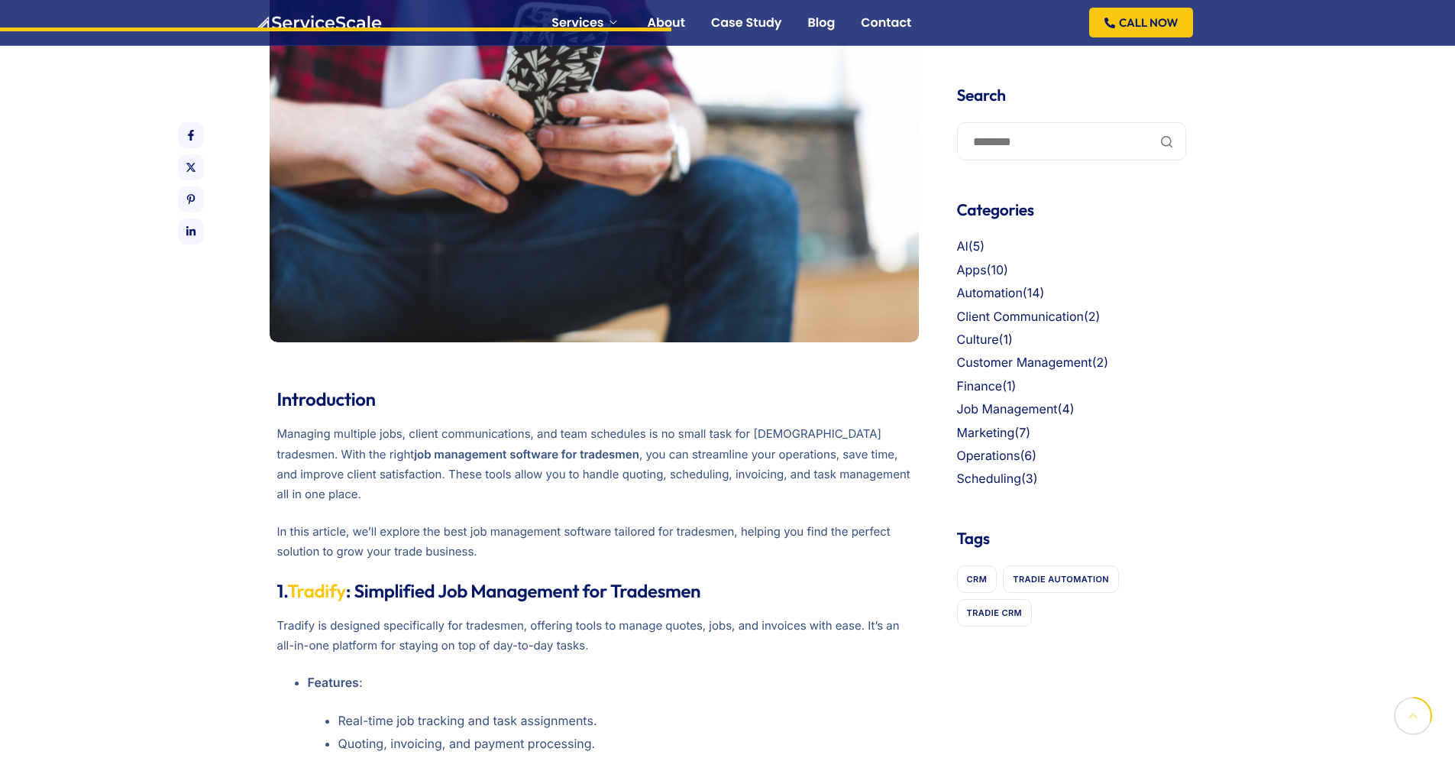
scroll to position [503, 0]
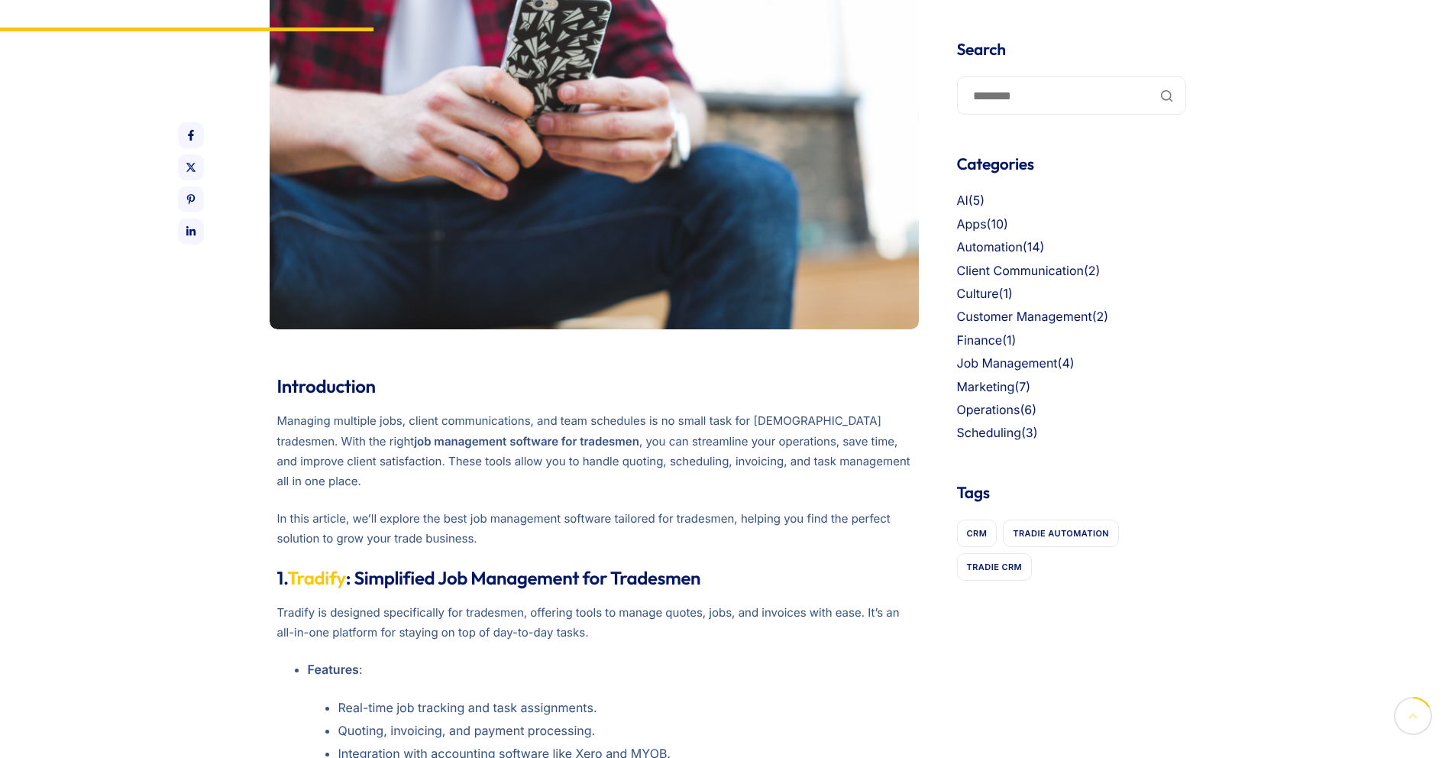
scroll to position [783, 0]
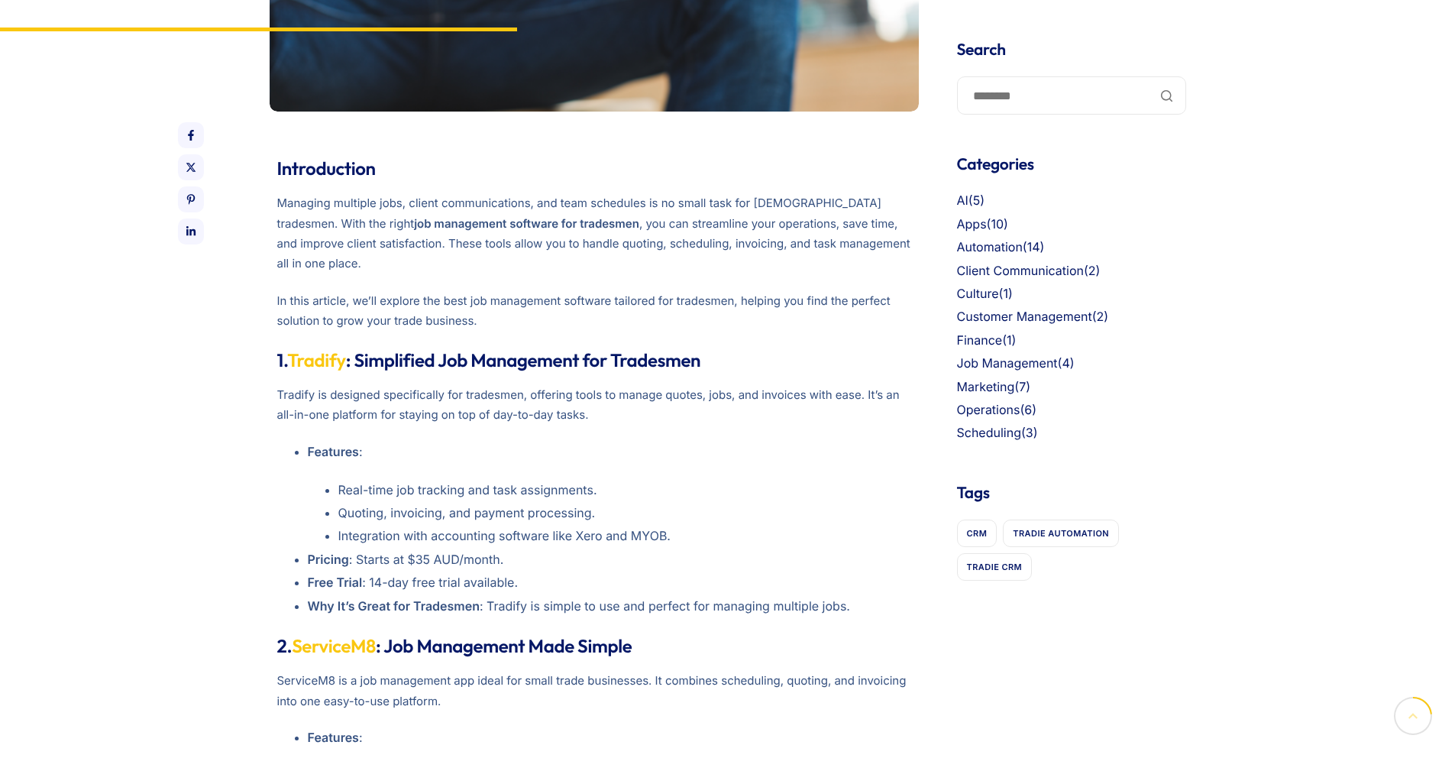
click at [496, 503] on li "Quoting, invoicing, and payment processing." at bounding box center [624, 513] width 573 height 20
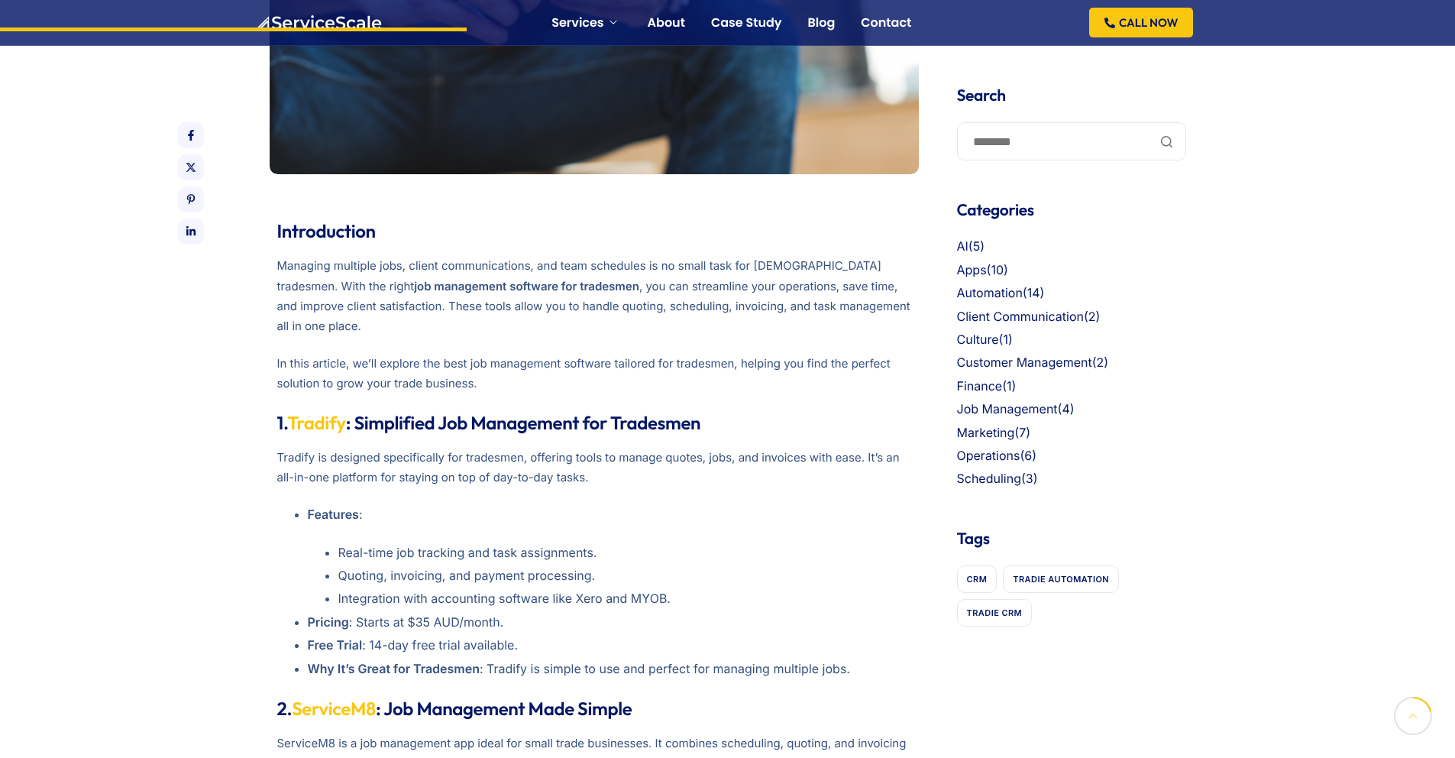
scroll to position [706, 0]
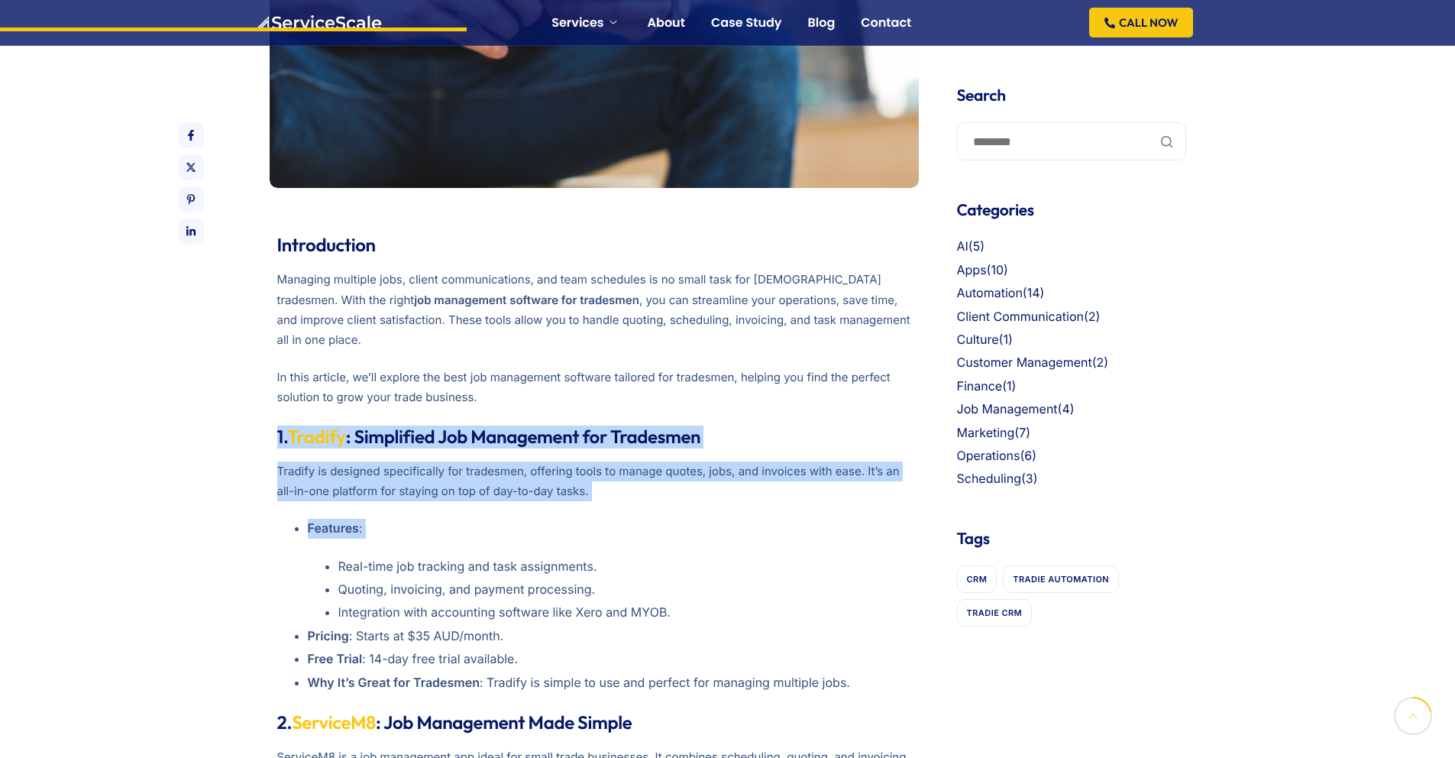
drag, startPoint x: 270, startPoint y: 297, endPoint x: 599, endPoint y: 440, distance: 358.1
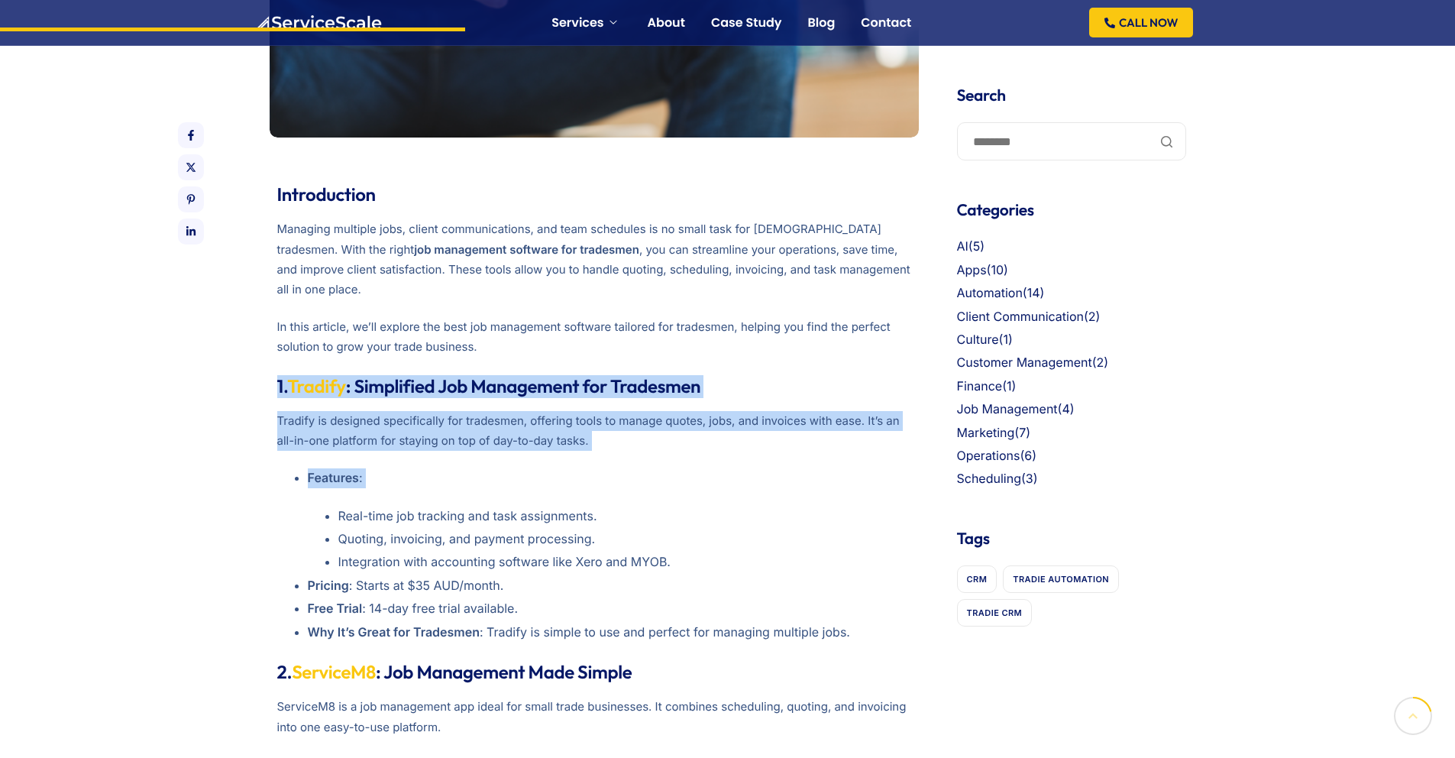
scroll to position [704, 0]
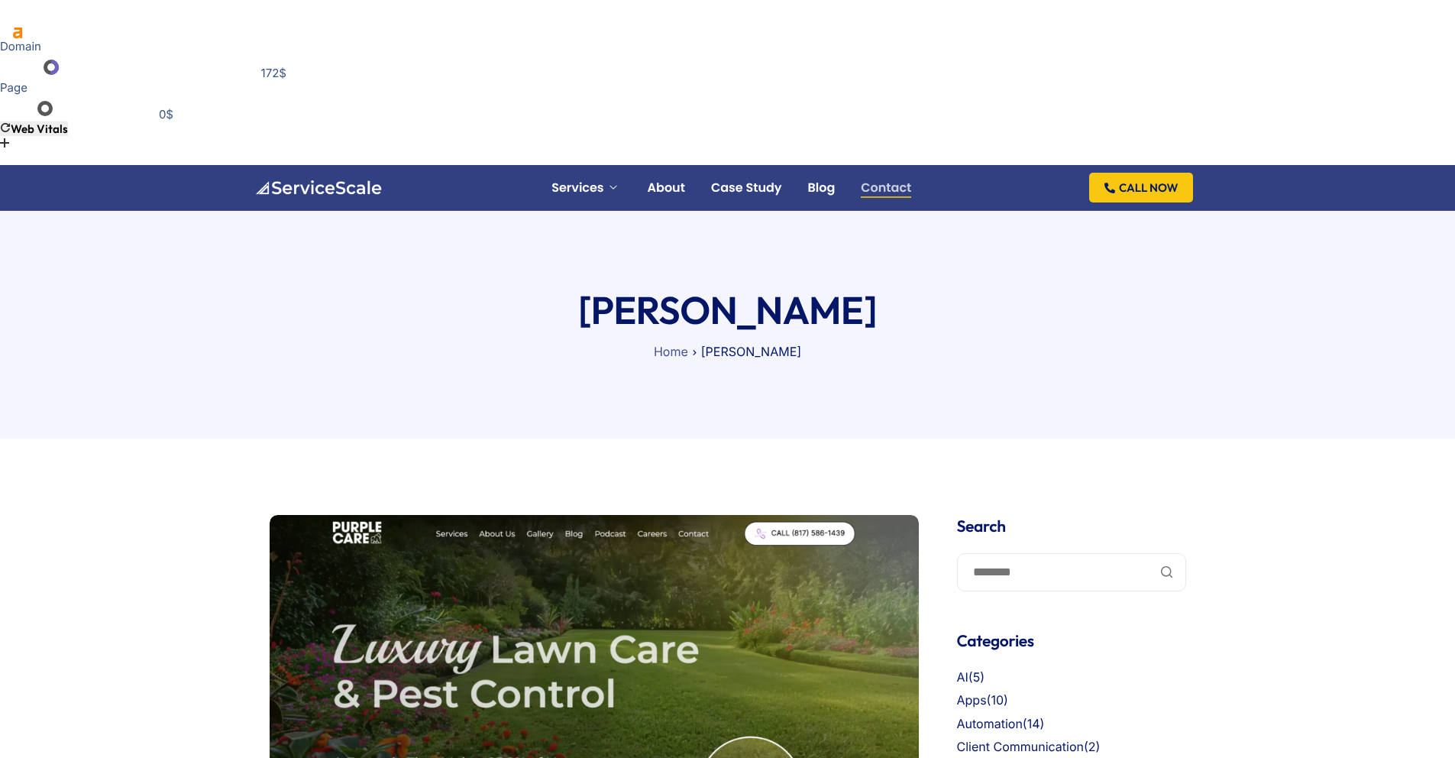
click at [898, 182] on link "Contact" at bounding box center [886, 188] width 50 height 12
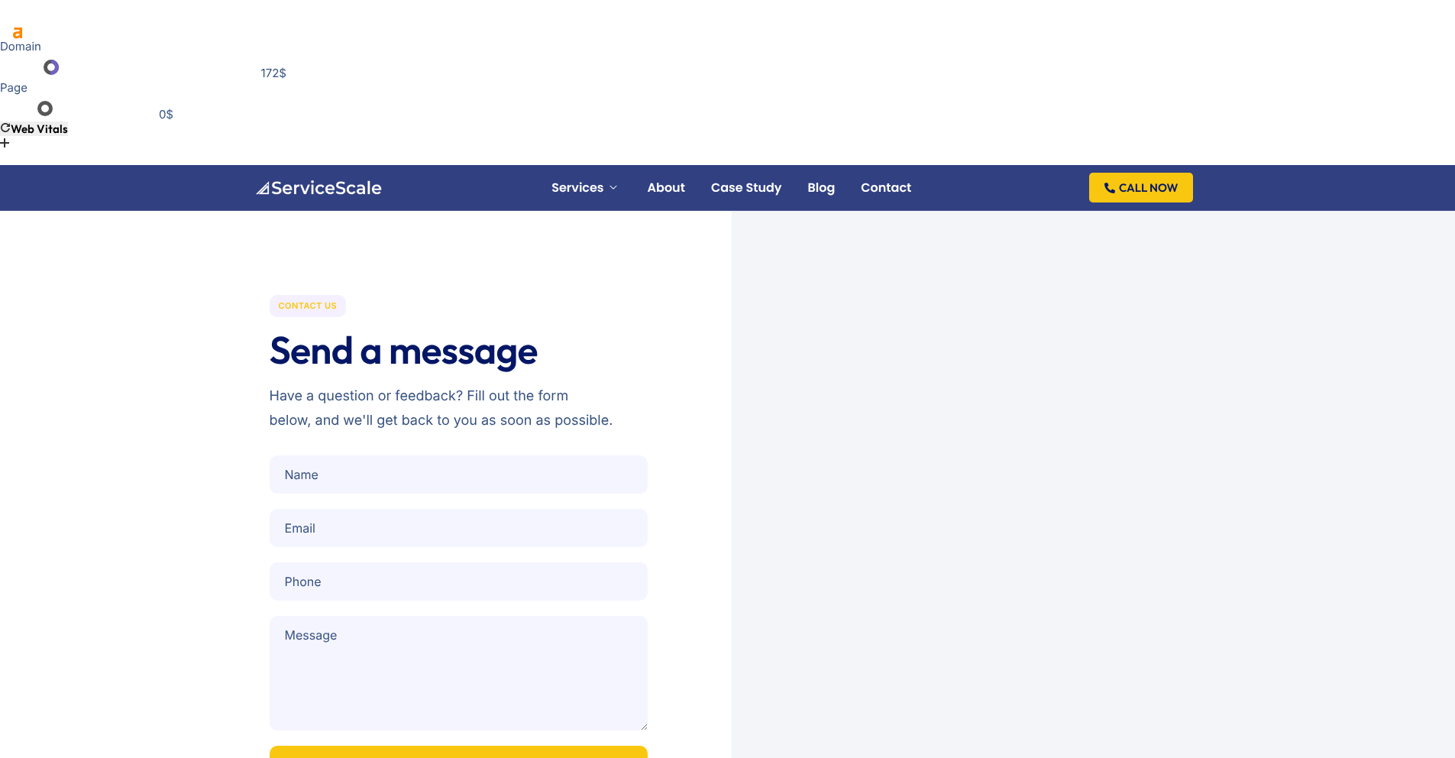
click at [357, 165] on div "Services Websites for Tradies Automation For Tradies AI For Tradies About Case …" at bounding box center [727, 187] width 947 height 45
click at [339, 180] on img at bounding box center [318, 187] width 128 height 15
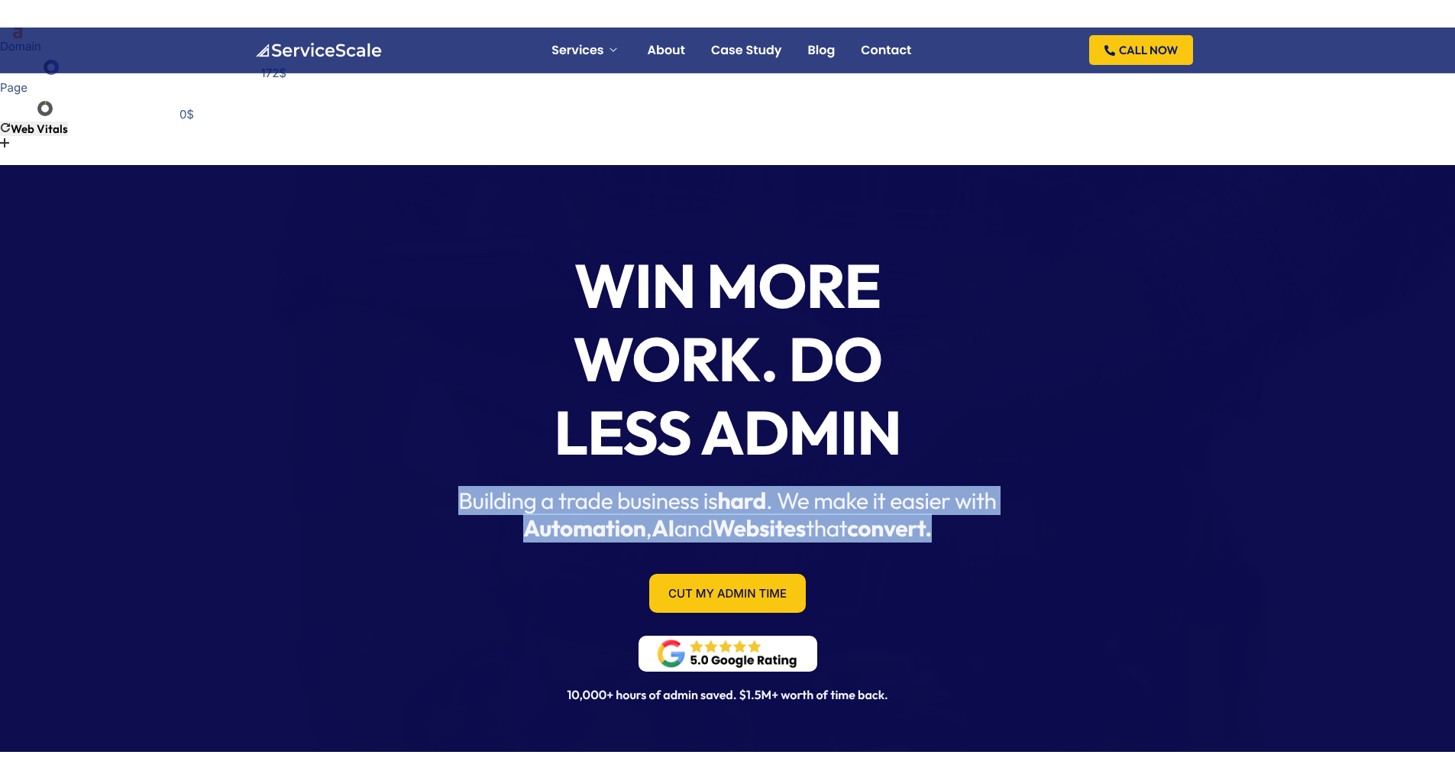
drag, startPoint x: 619, startPoint y: 345, endPoint x: 987, endPoint y: 393, distance: 371.9
click at [987, 471] on div "Building a trade business is hard . We make it easier with Automation , AI and …" at bounding box center [728, 506] width 632 height 70
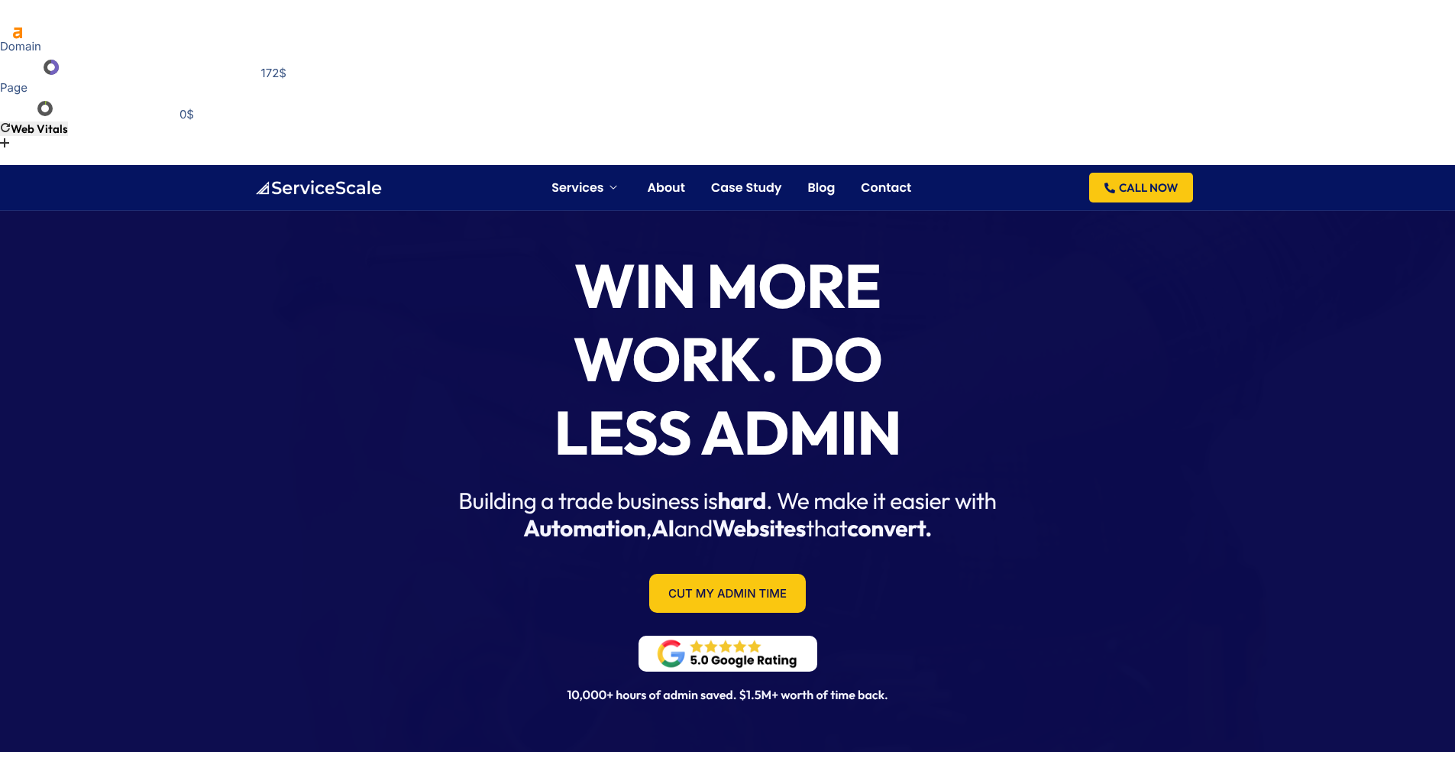
click at [771, 318] on h1 "Win More Work. Do Less Admin" at bounding box center [727, 359] width 425 height 220
click at [911, 168] on ul "Services Websites for Tradies Automation For Tradies AI For Tradies About Case …" at bounding box center [731, 188] width 370 height 40
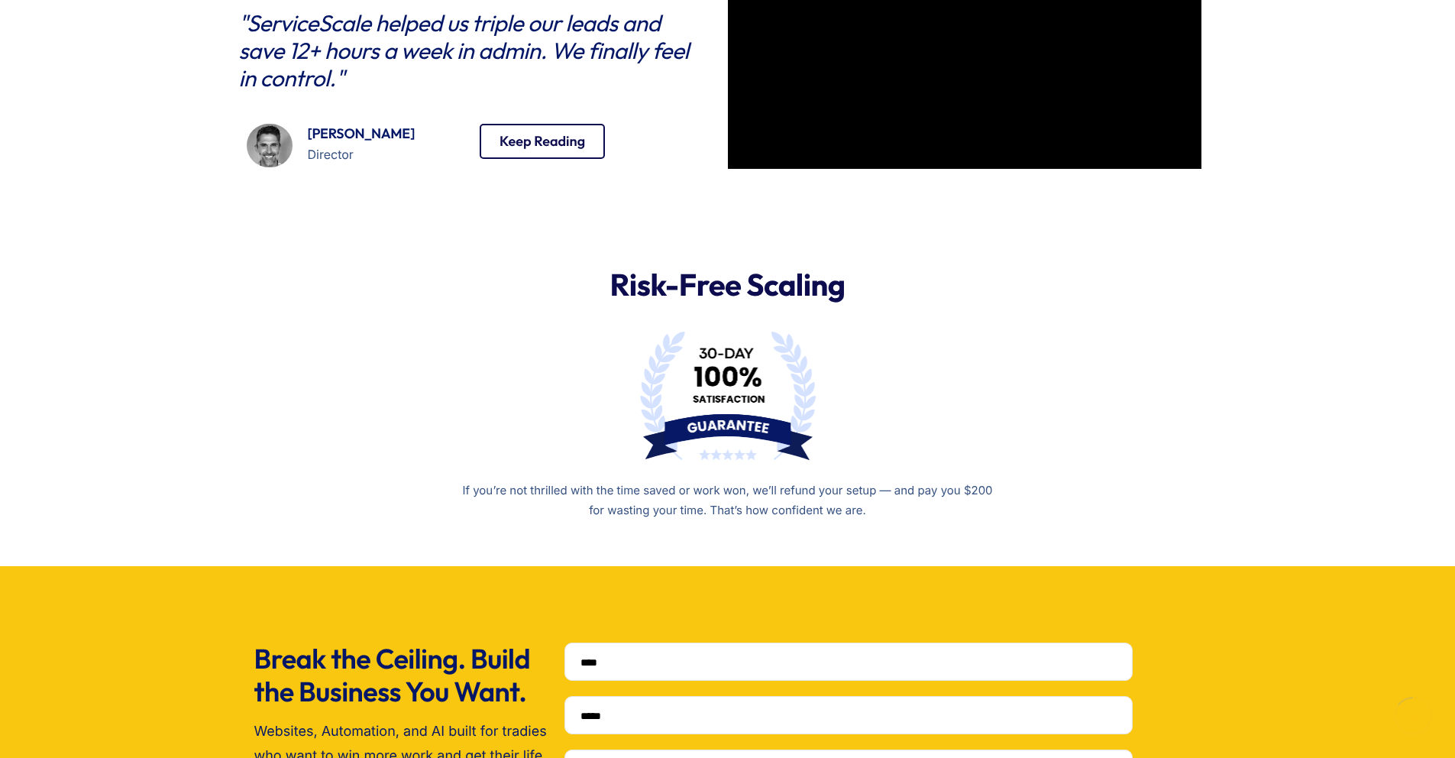
scroll to position [4217, 0]
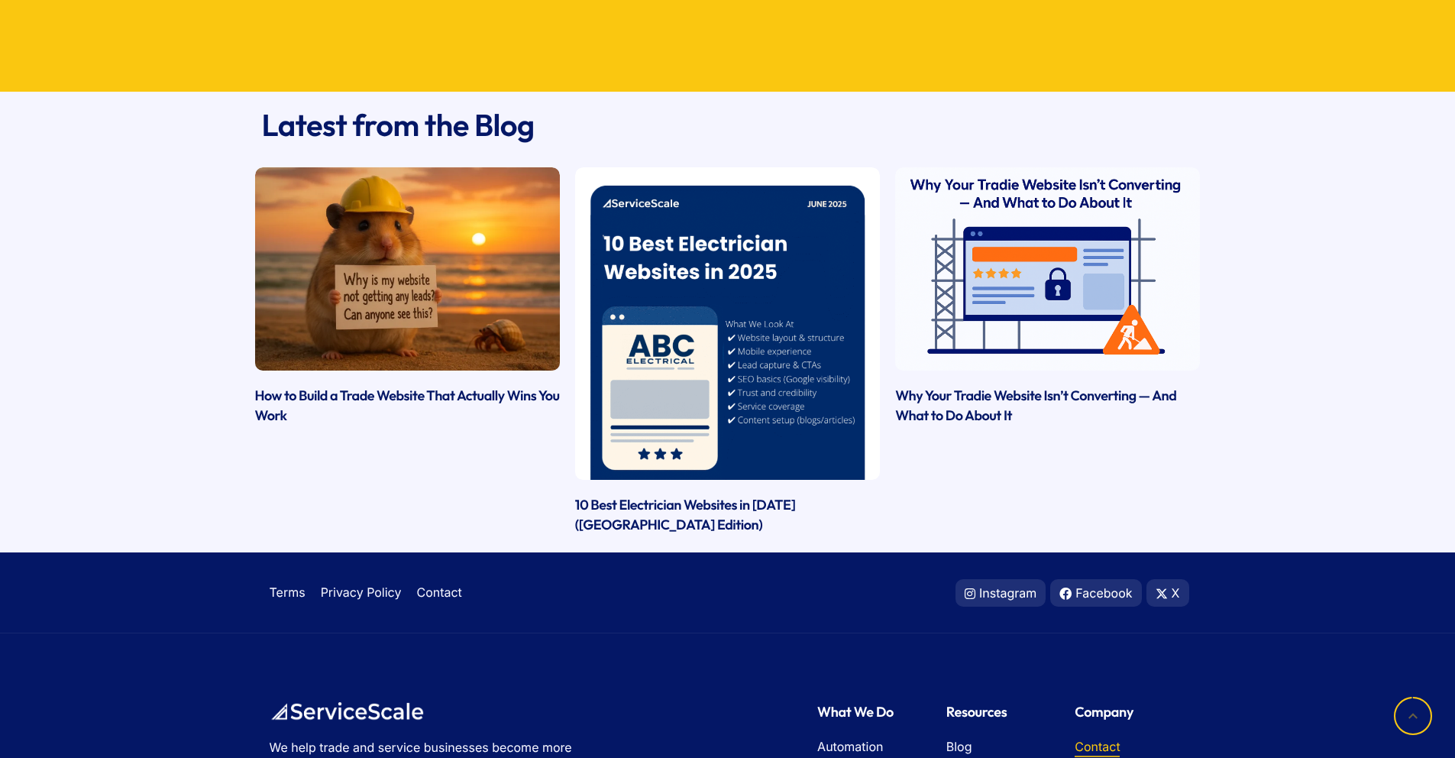
click at [1116, 737] on span "Contact" at bounding box center [1097, 747] width 45 height 20
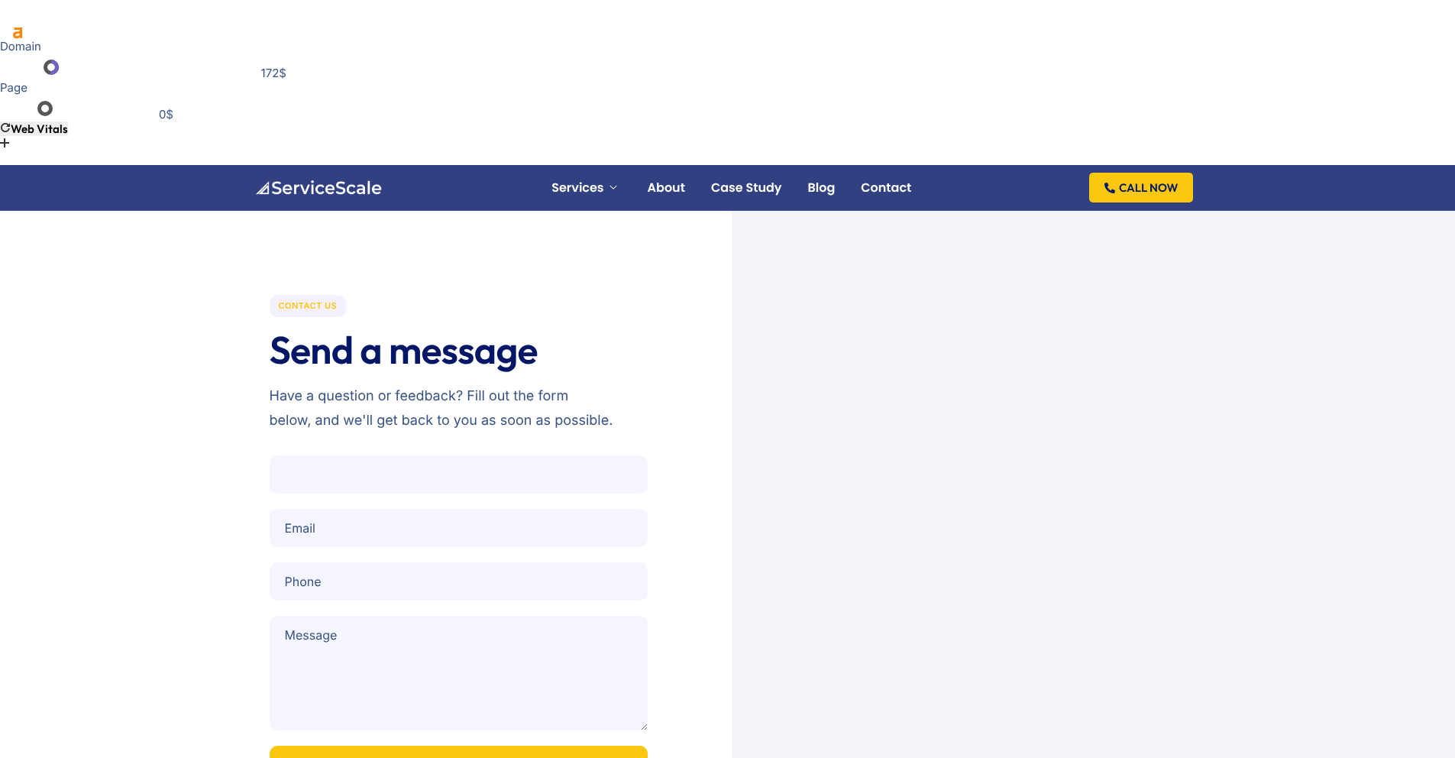
click at [364, 455] on input "Contact form" at bounding box center [459, 474] width 378 height 38
